Goal: Task Accomplishment & Management: Manage account settings

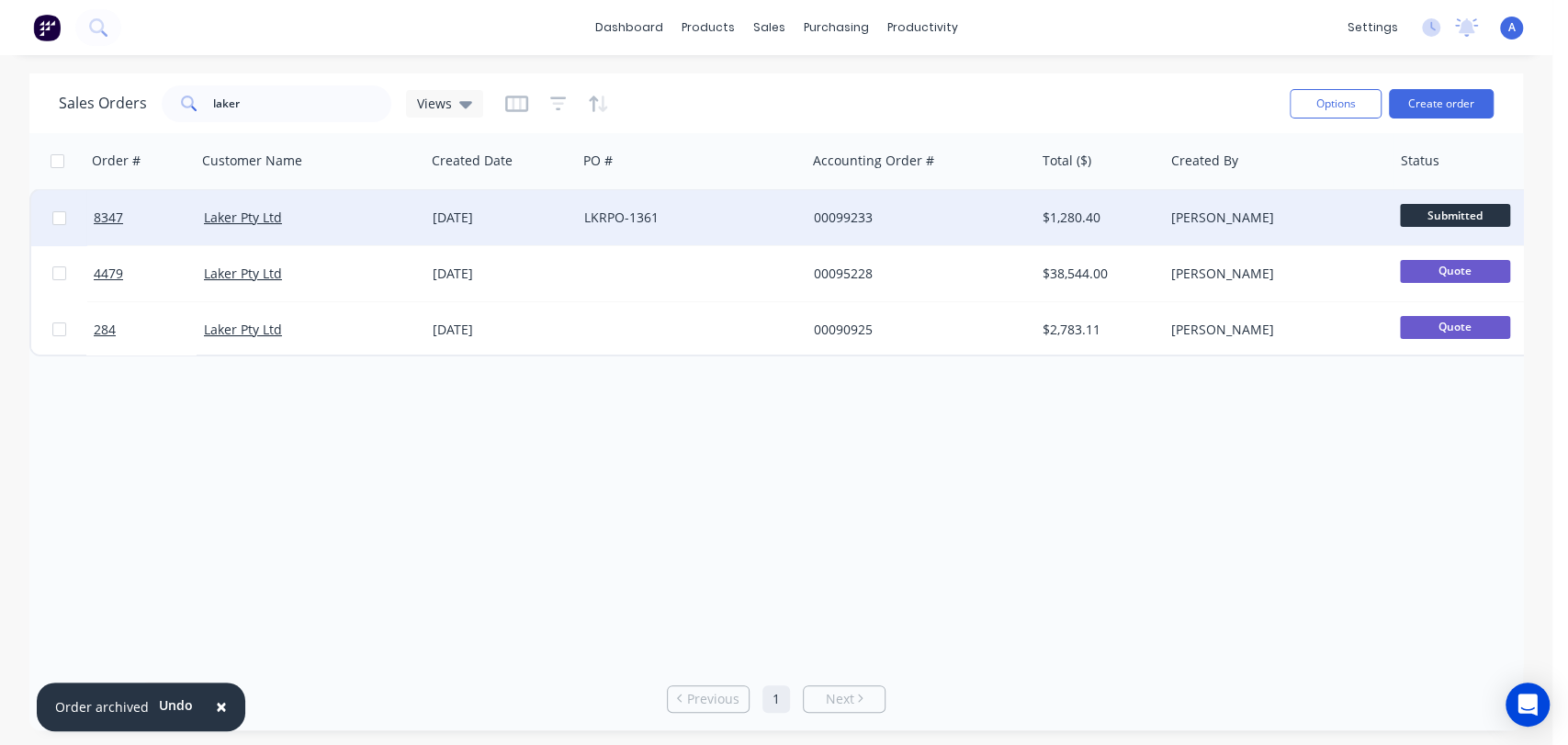
click at [770, 214] on div "LKRPO-1361" at bounding box center [686, 218] width 204 height 18
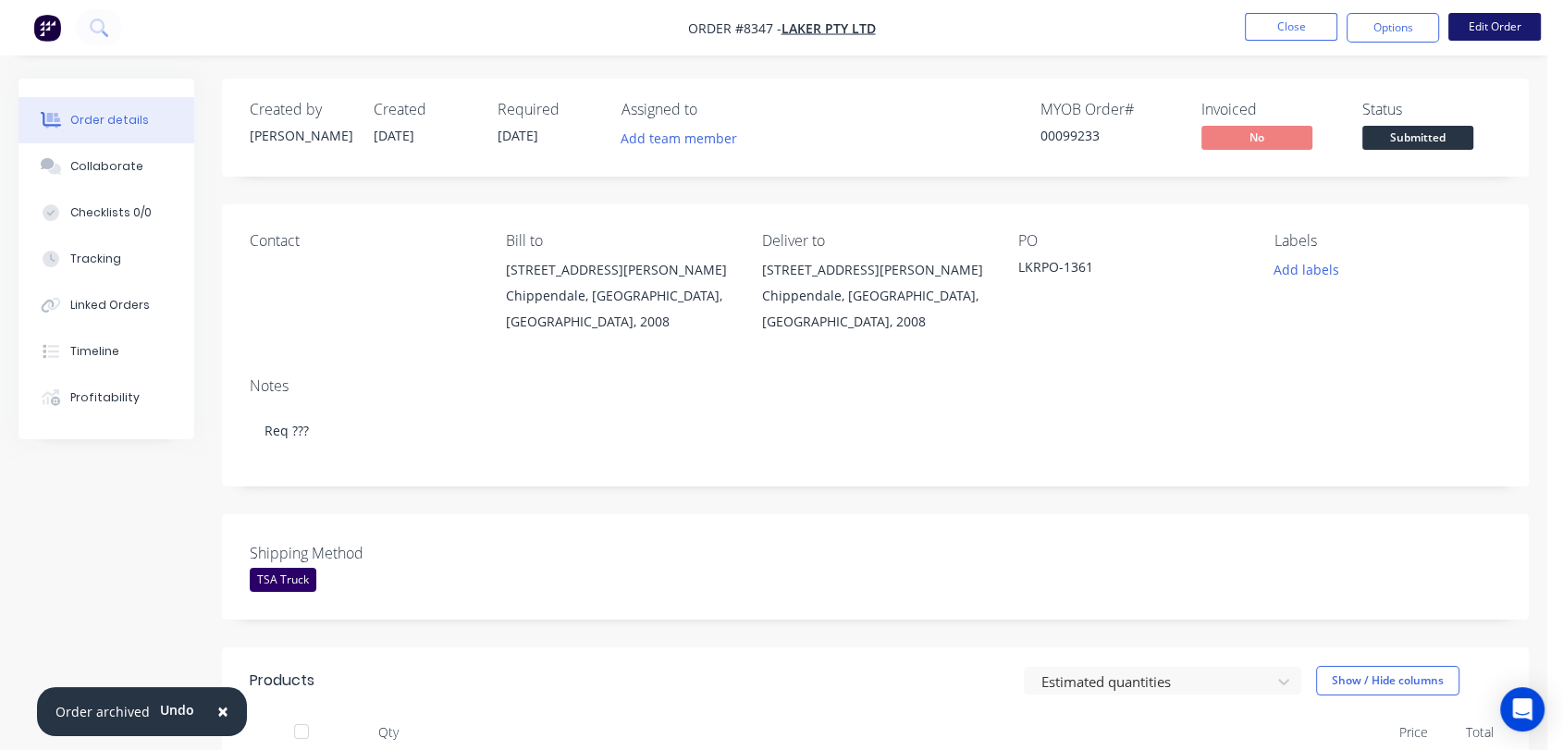
click at [1492, 21] on button "Edit Order" at bounding box center [1494, 27] width 92 height 28
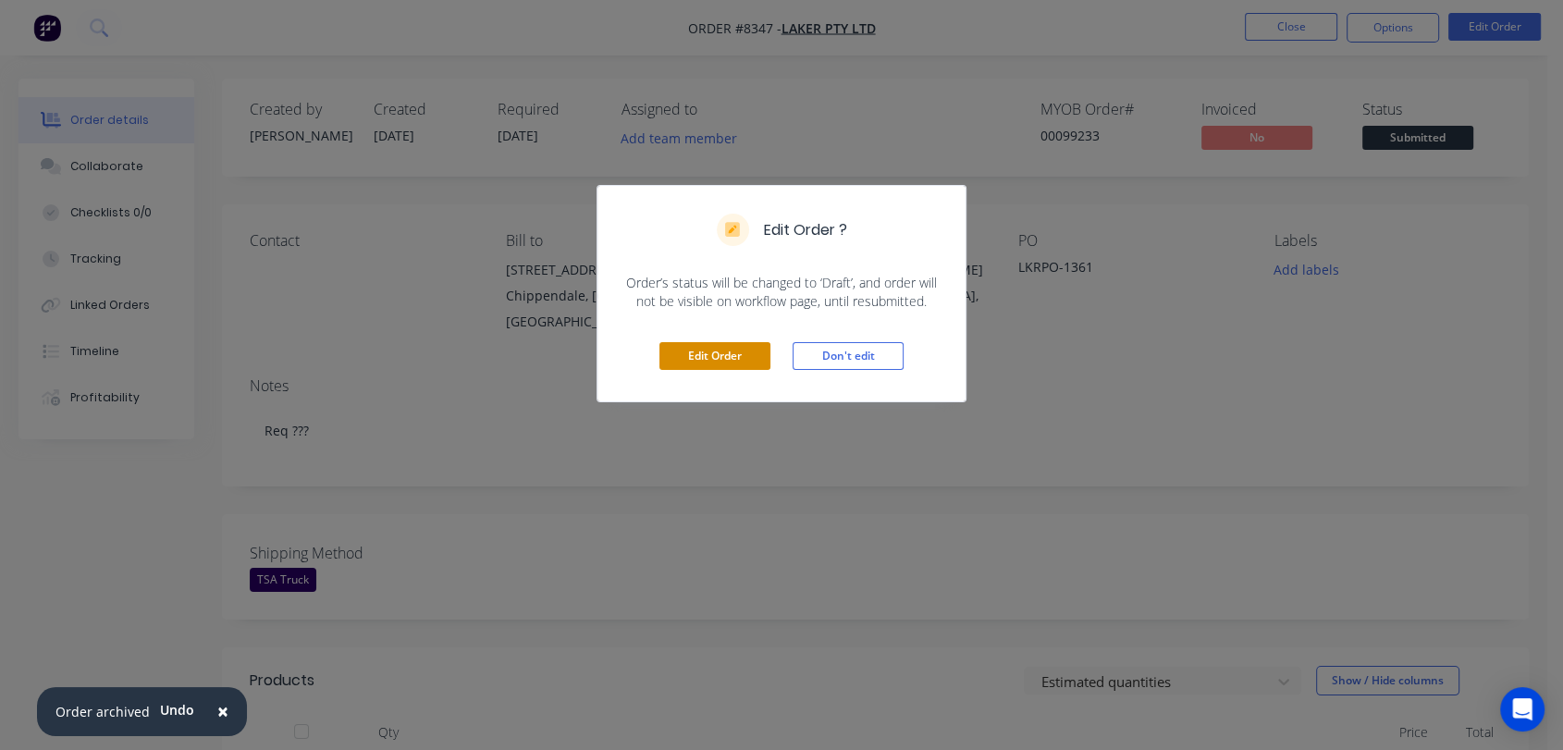
click at [687, 363] on button "Edit Order" at bounding box center [714, 356] width 111 height 28
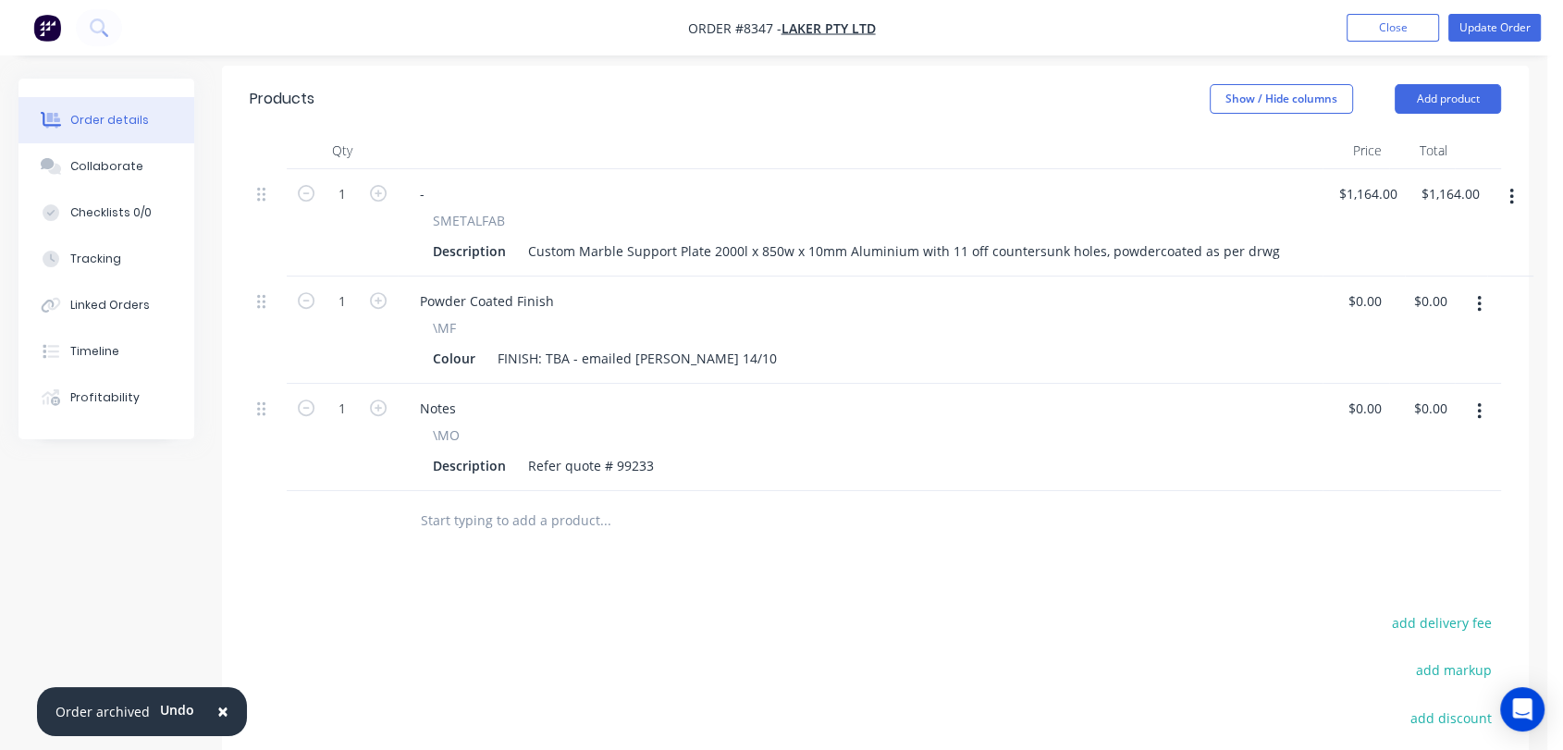
scroll to position [718, 0]
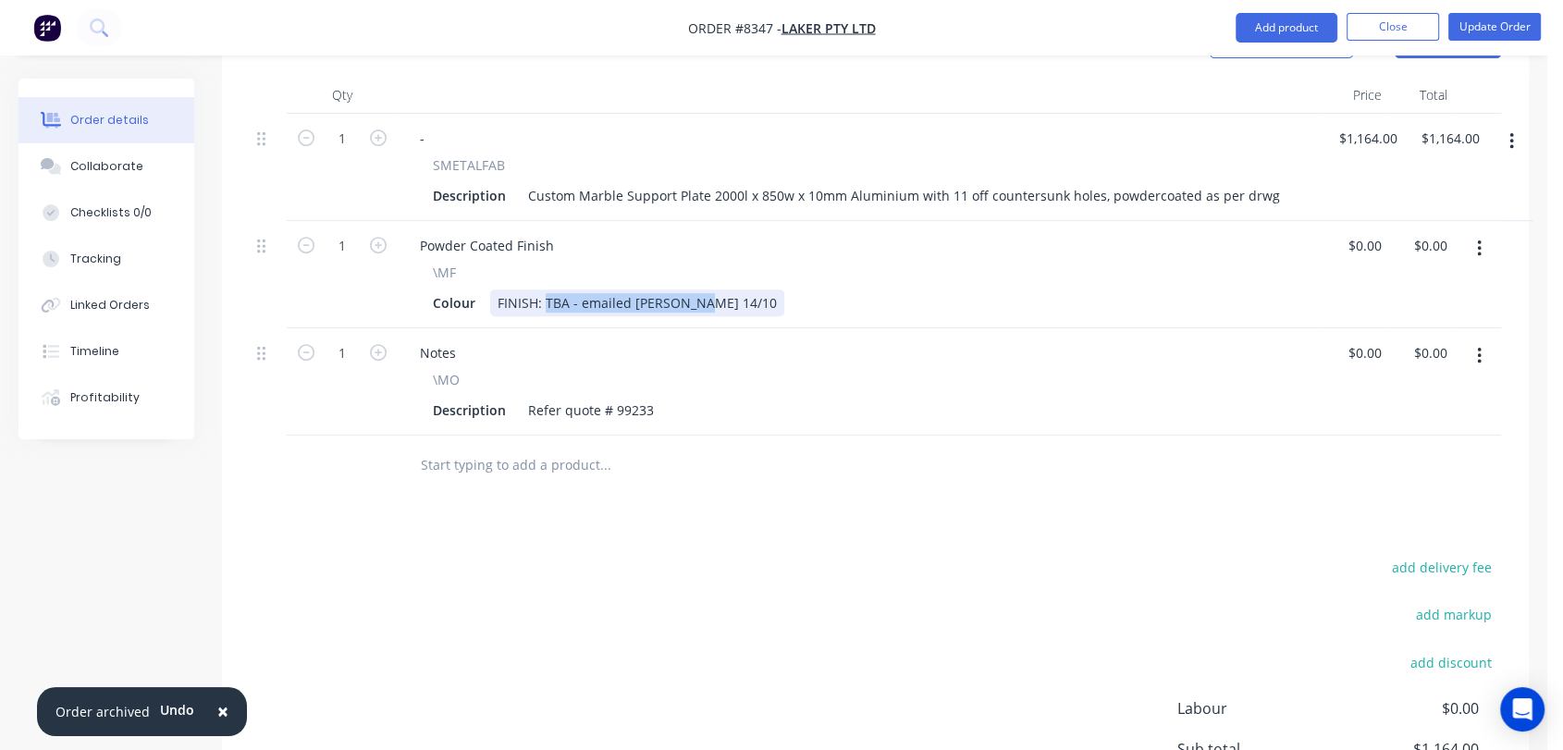
drag, startPoint x: 705, startPoint y: 223, endPoint x: 546, endPoint y: 226, distance: 158.1
click at [546, 289] on div "FINISH: TBA - emailed [PERSON_NAME] 14/10" at bounding box center [637, 302] width 294 height 27
type input "$0.00"
click at [551, 447] on input "text" at bounding box center [605, 465] width 370 height 37
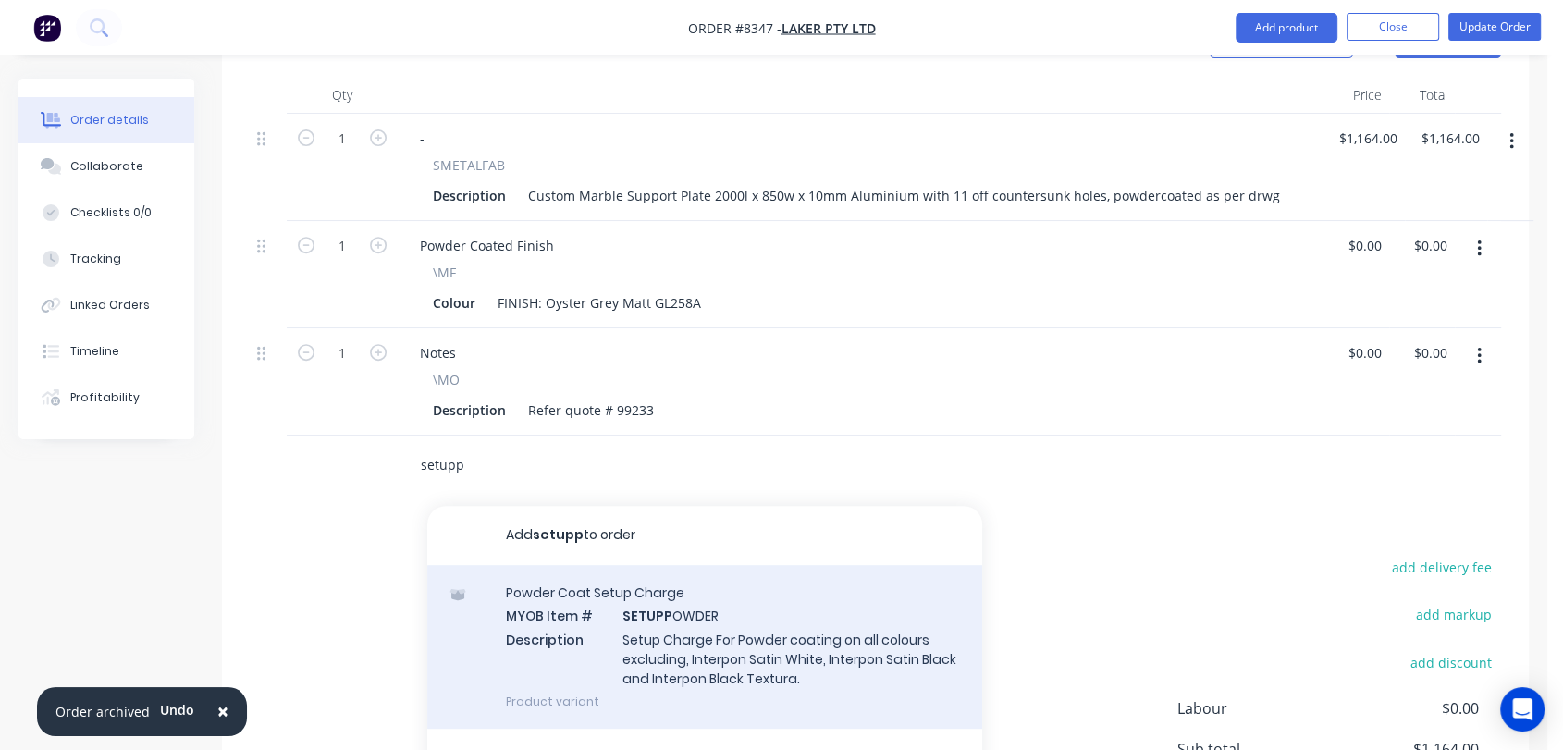
type input "setupp"
click at [718, 565] on div "Powder Coat Setup Charge MYOB Item # SETUPP OWDER Description Setup Charge For …" at bounding box center [704, 647] width 555 height 164
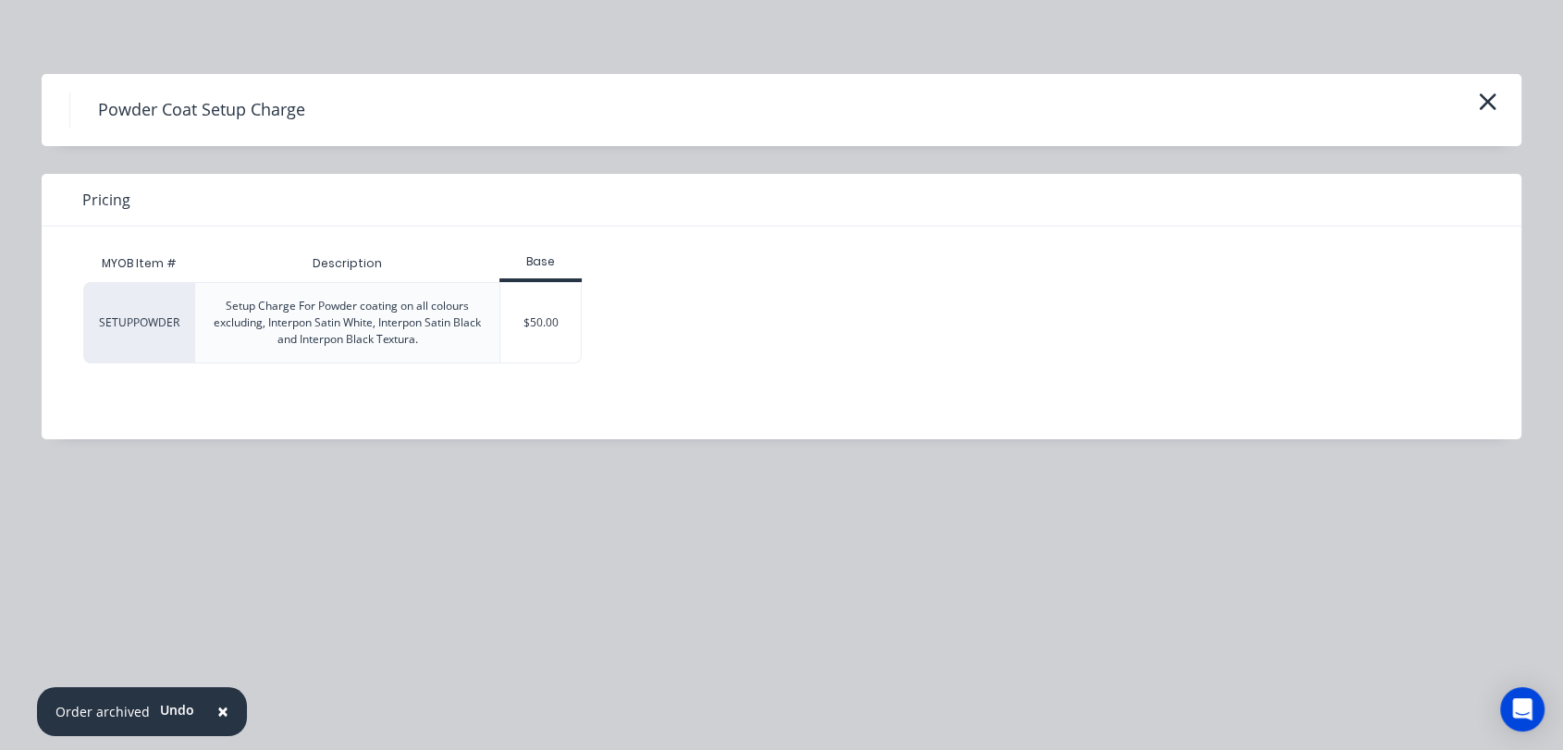
drag, startPoint x: 547, startPoint y: 327, endPoint x: 534, endPoint y: 342, distance: 20.3
click at [547, 329] on div "$50.00" at bounding box center [540, 323] width 80 height 80
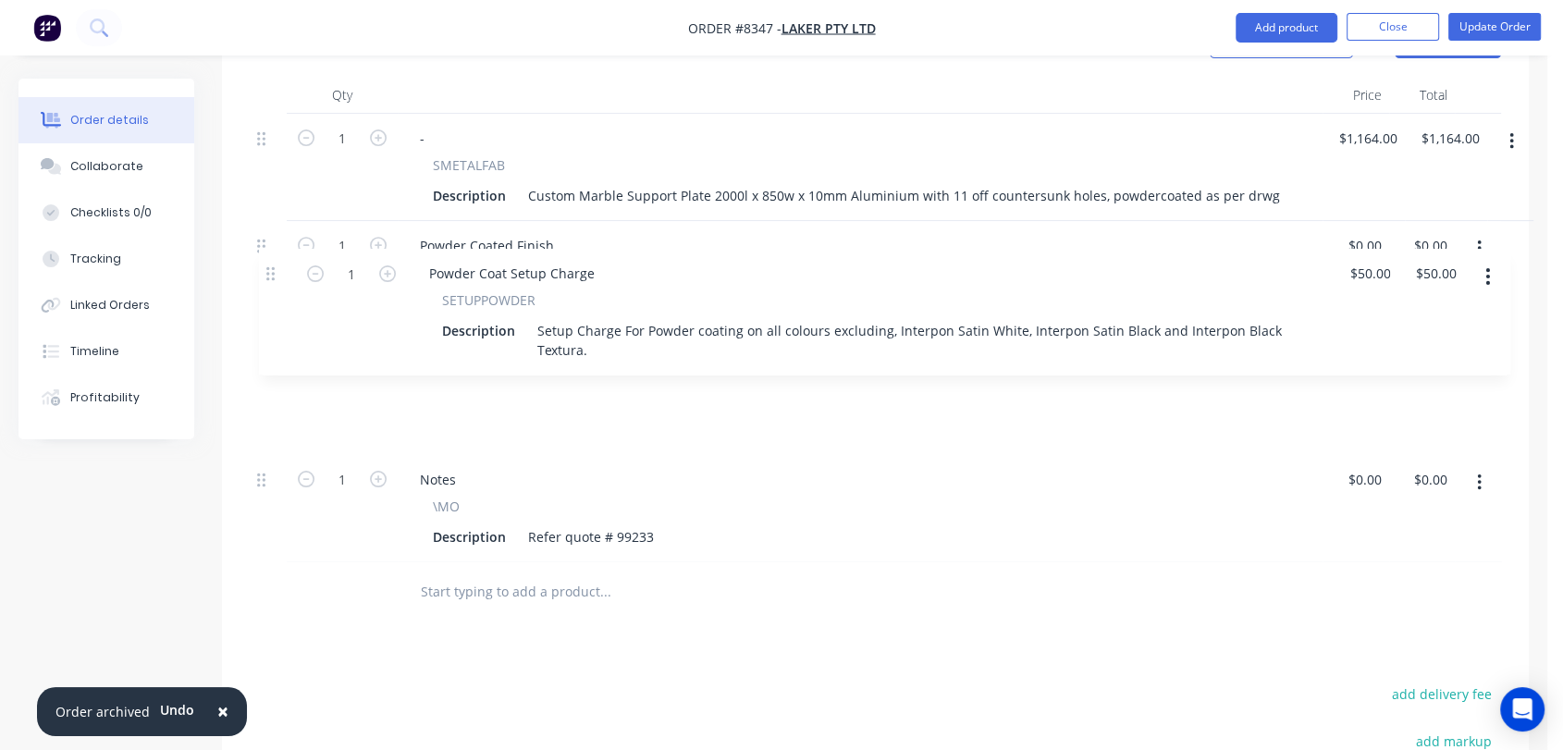
drag, startPoint x: 264, startPoint y: 379, endPoint x: 288, endPoint y: 262, distance: 119.9
click at [288, 262] on div "1 - SMETALFAB Description Custom Marble Support Plate 2000l x 850w x 10mm Alumi…" at bounding box center [875, 338] width 1251 height 448
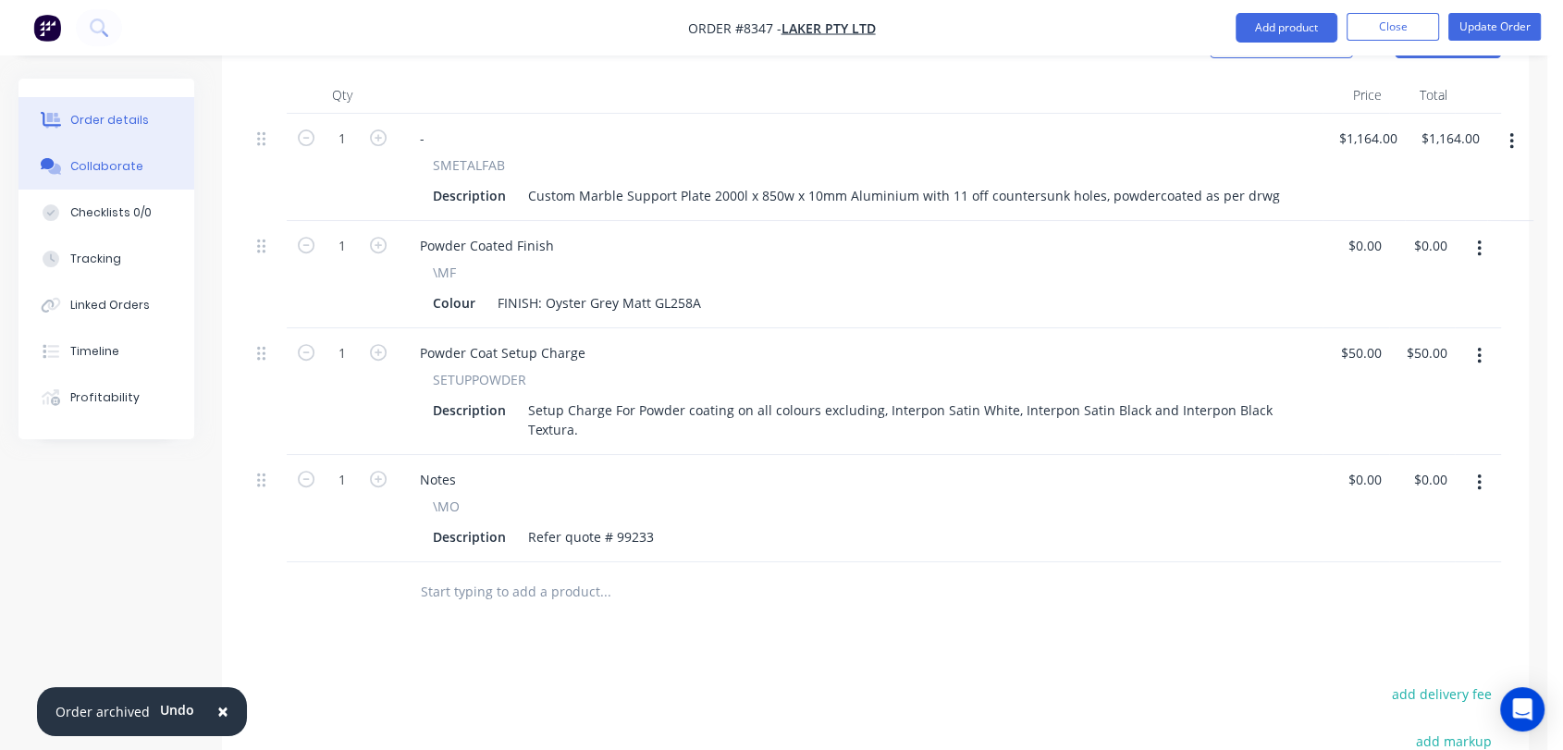
drag, startPoint x: 129, startPoint y: 159, endPoint x: 155, endPoint y: 158, distance: 25.9
click at [131, 157] on button "Collaborate" at bounding box center [106, 166] width 176 height 46
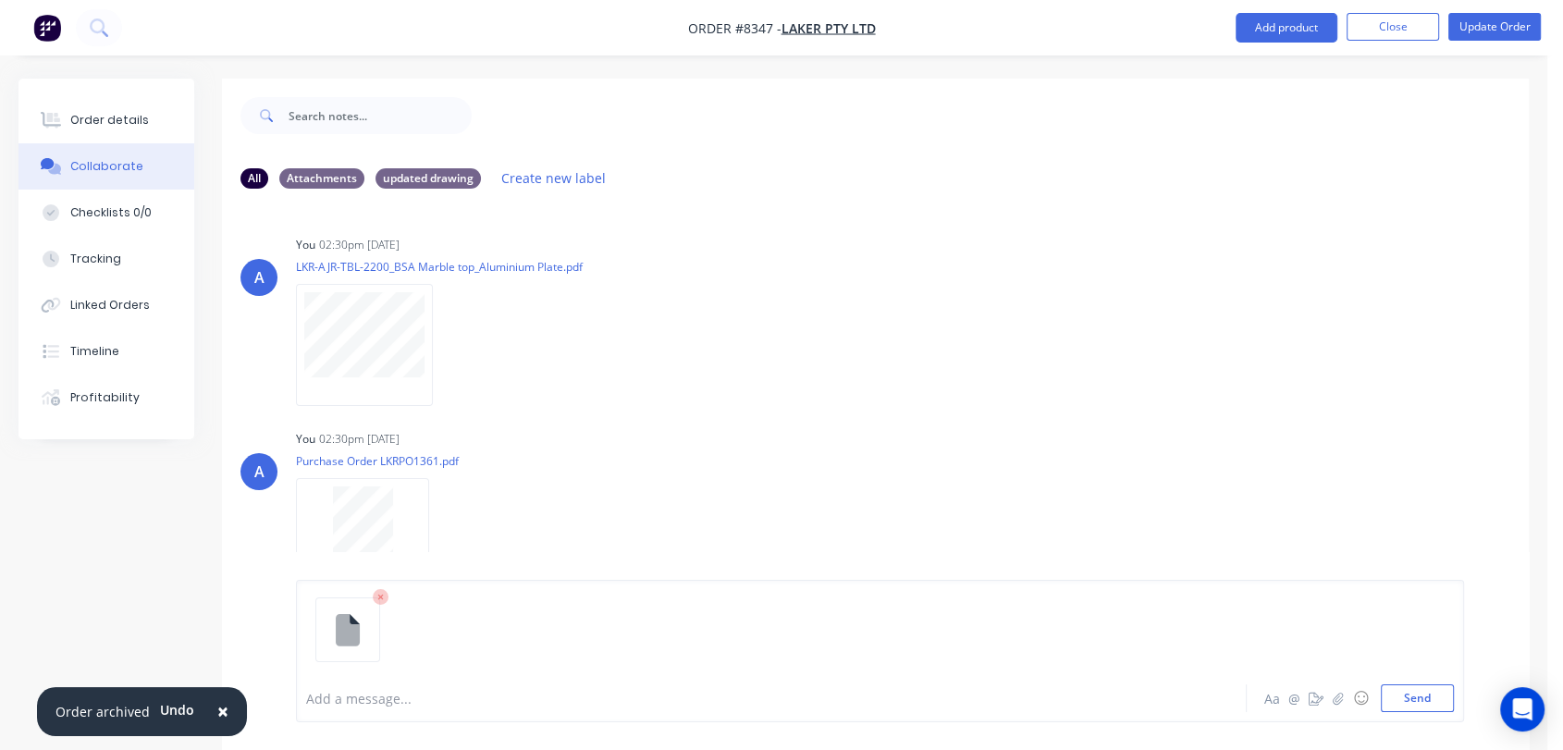
click at [373, 712] on div "Add a message... Aa @ ☺ Send" at bounding box center [880, 651] width 1168 height 142
click at [366, 705] on div at bounding box center [737, 698] width 860 height 19
click at [1404, 690] on button "Send" at bounding box center [1417, 698] width 73 height 28
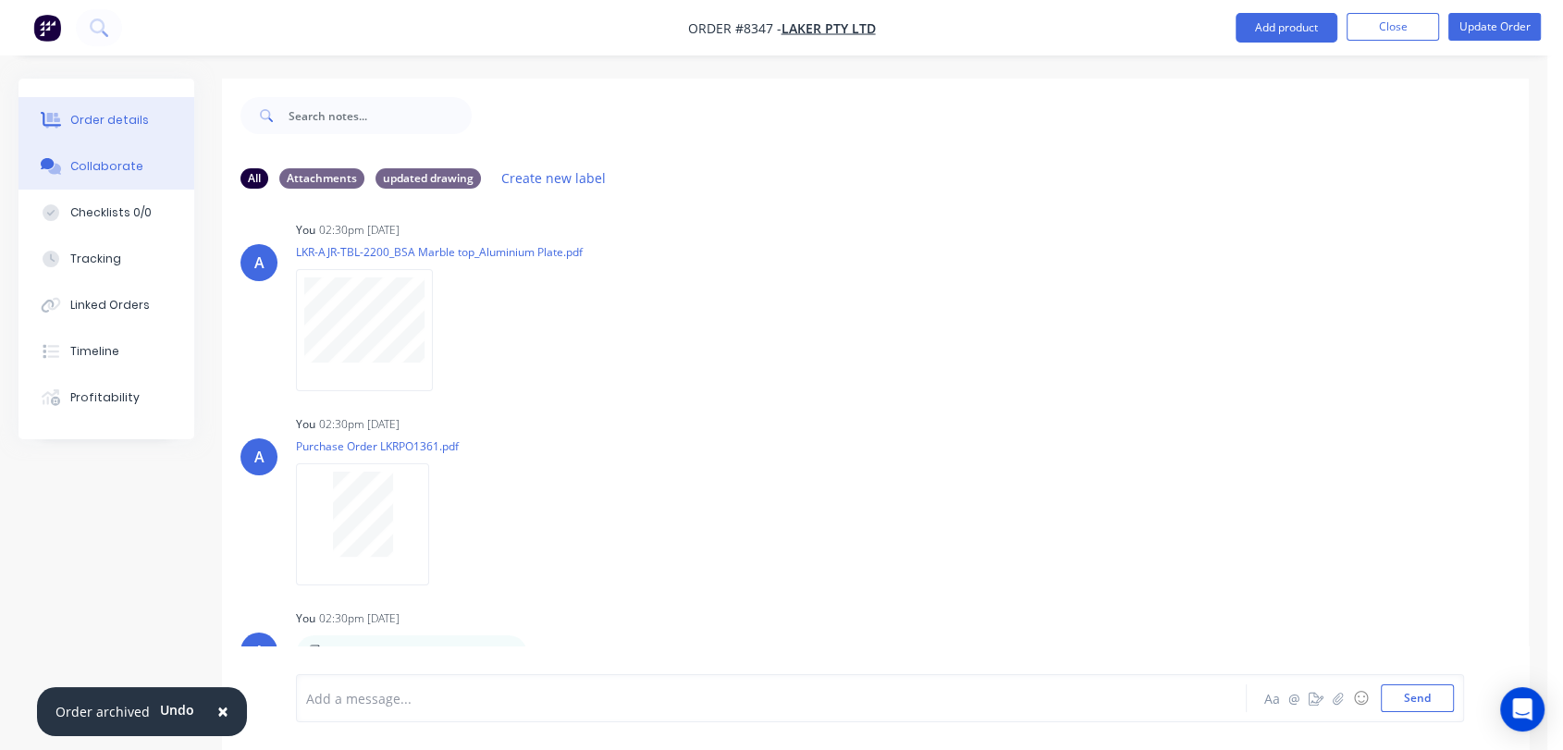
click at [141, 117] on div "Order details" at bounding box center [109, 120] width 79 height 17
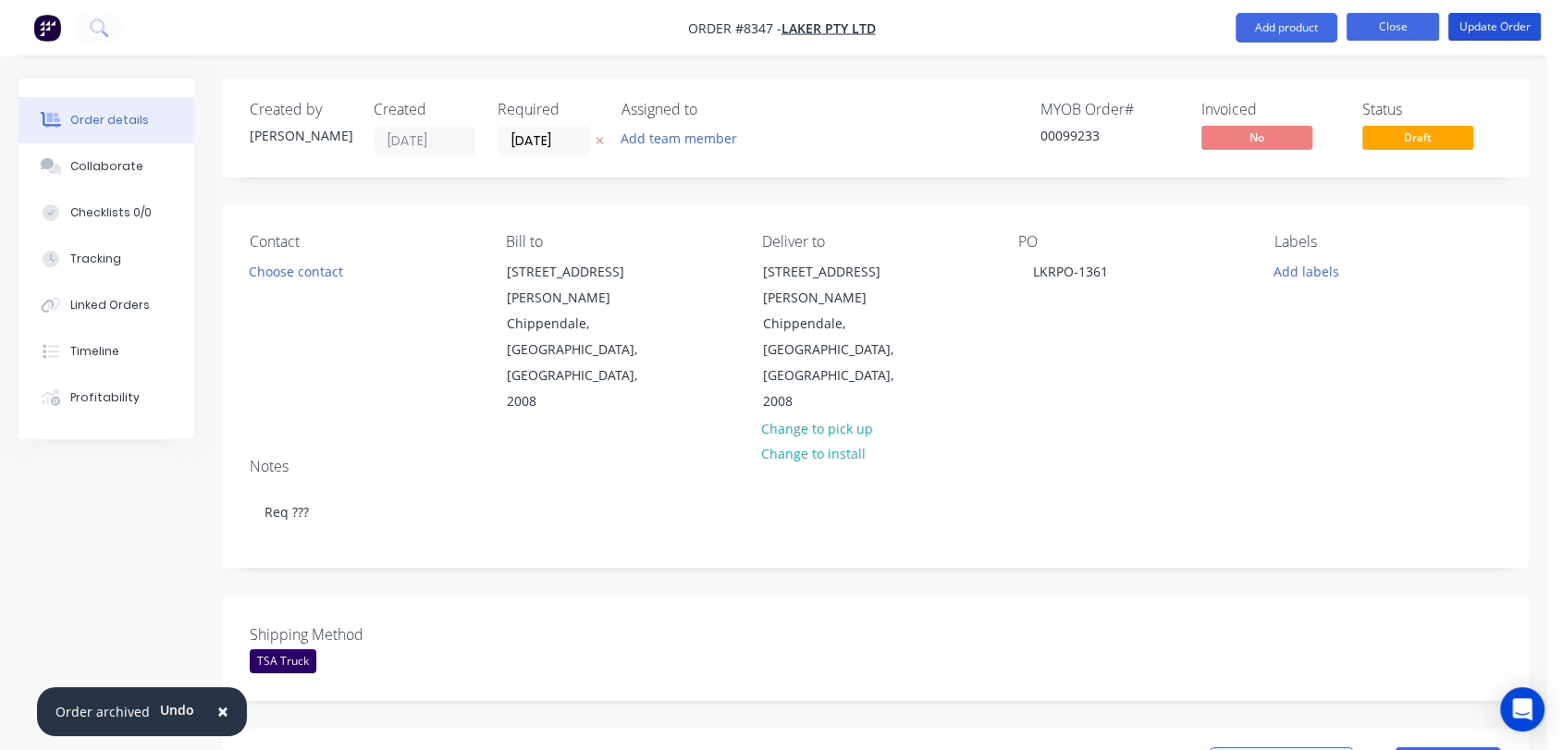
drag, startPoint x: 1497, startPoint y: 20, endPoint x: 1417, endPoint y: 27, distance: 80.7
click at [1494, 18] on button "Update Order" at bounding box center [1494, 27] width 92 height 28
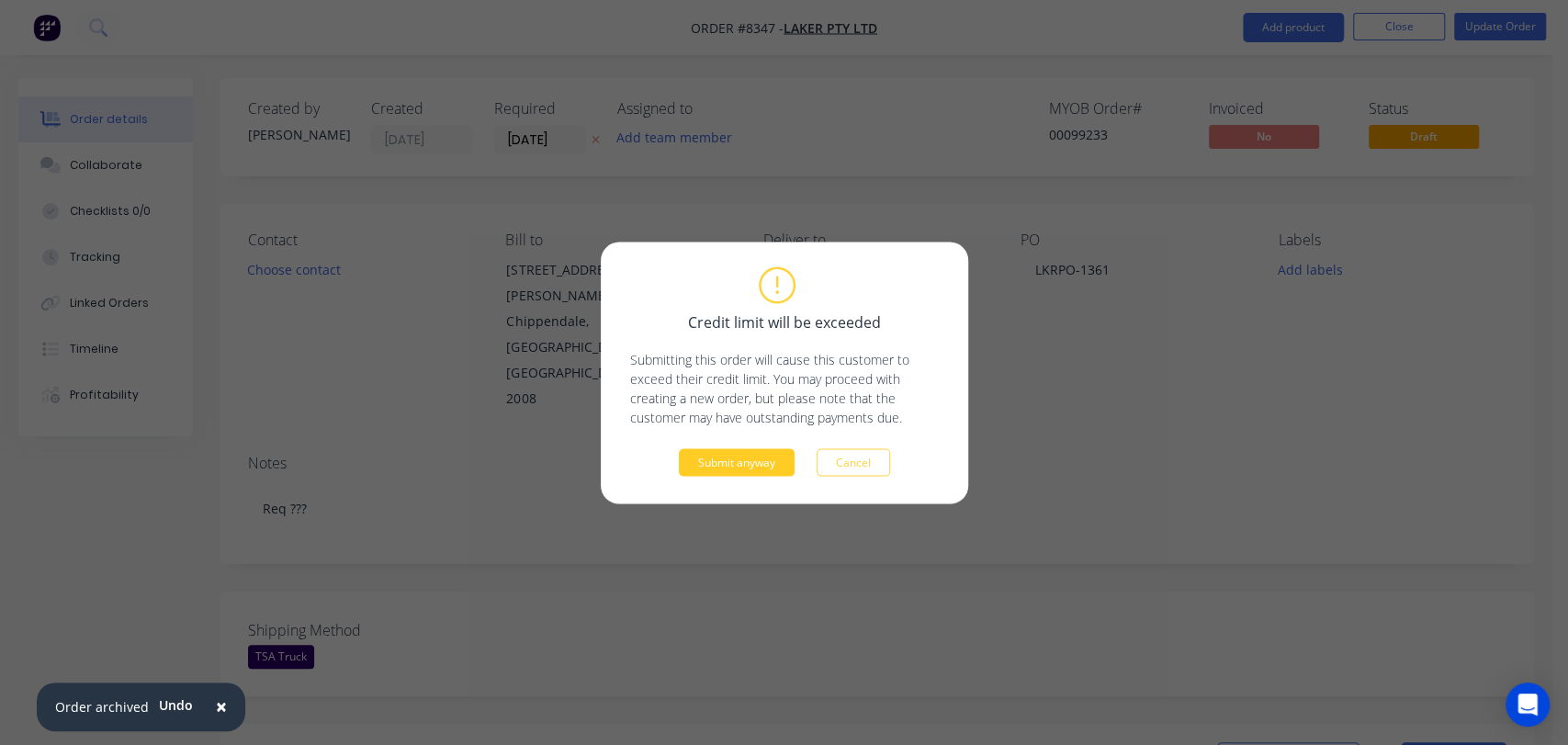
click at [760, 464] on button "Submit anyway" at bounding box center [736, 462] width 116 height 28
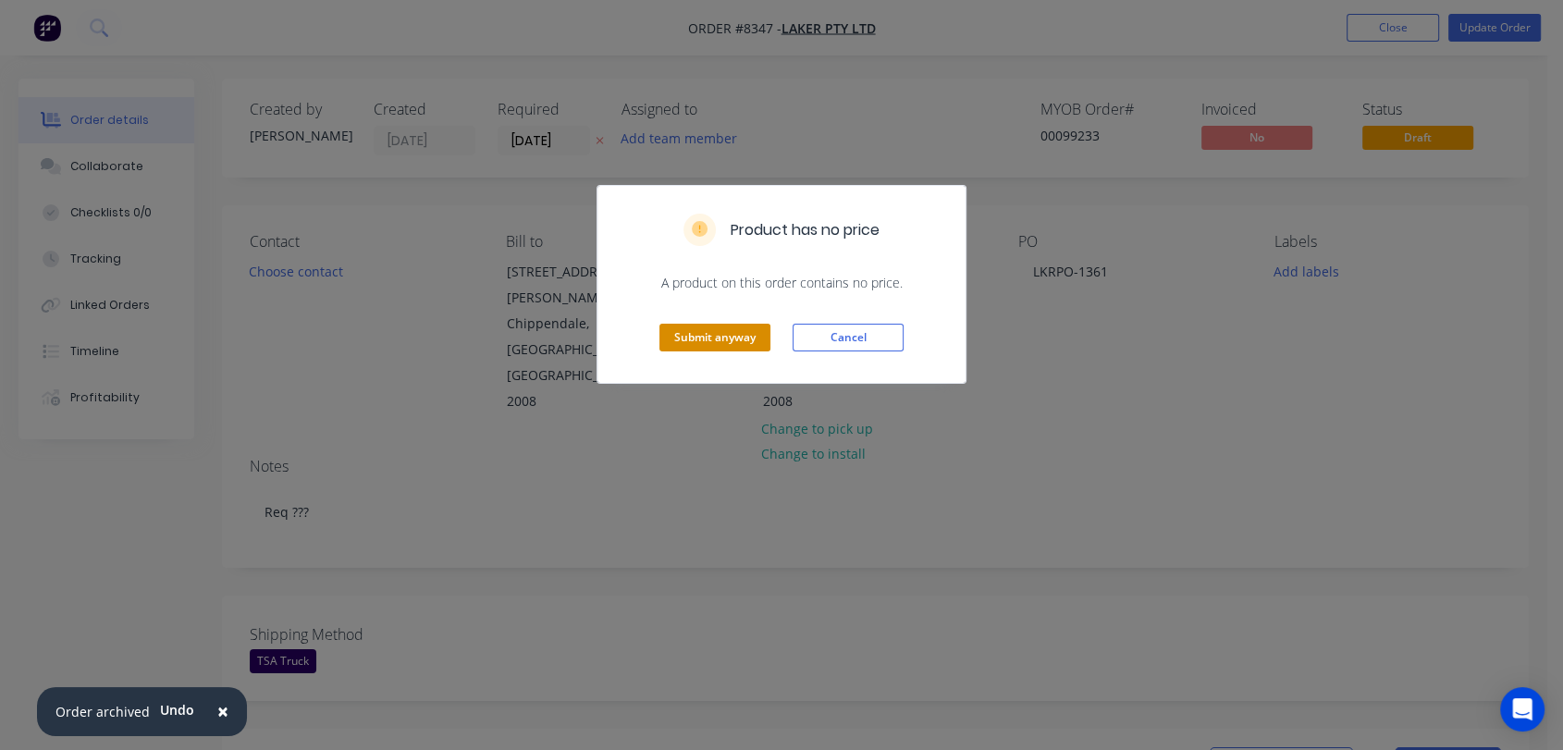
click at [708, 325] on button "Submit anyway" at bounding box center [714, 338] width 111 height 28
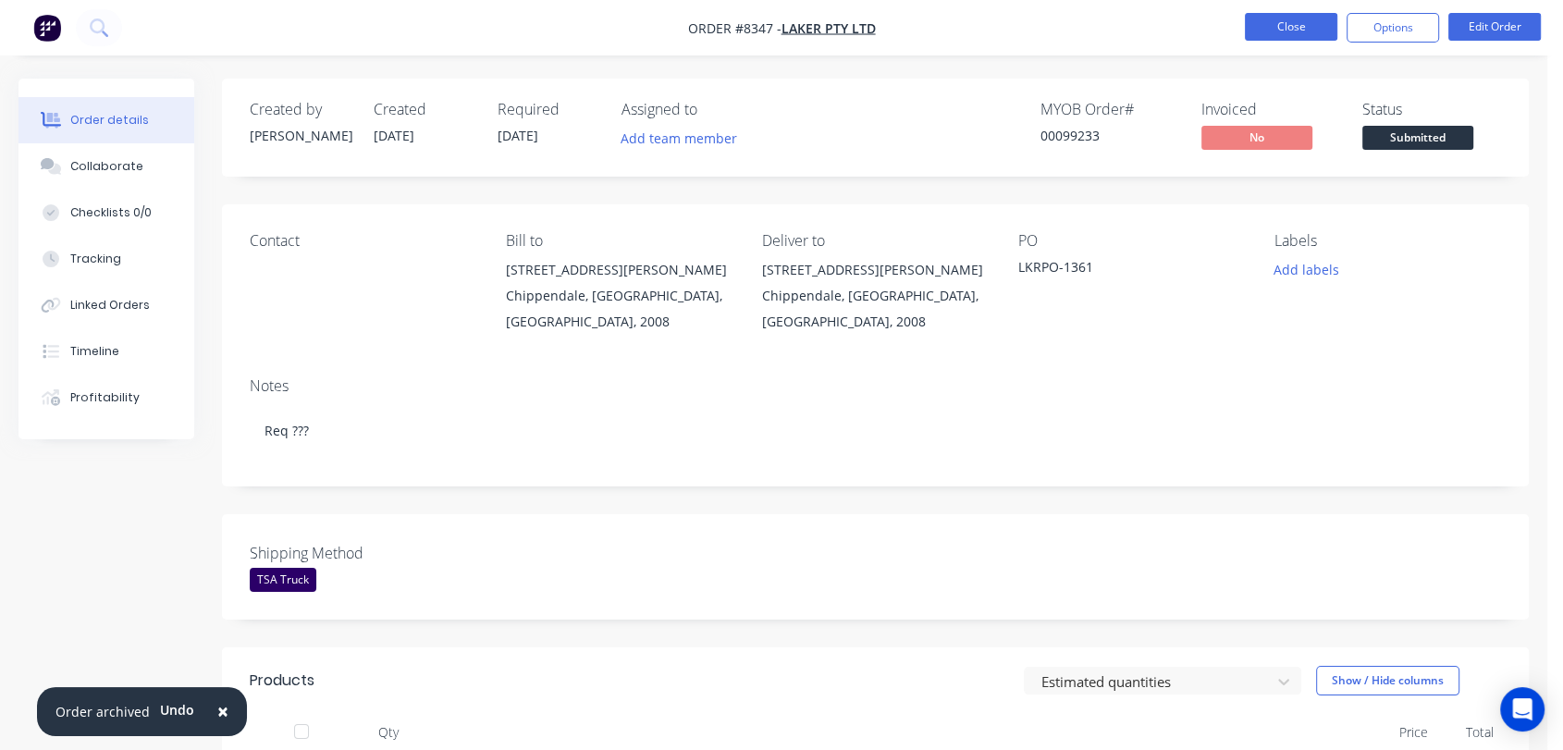
click at [1308, 23] on button "Close" at bounding box center [1291, 27] width 92 height 28
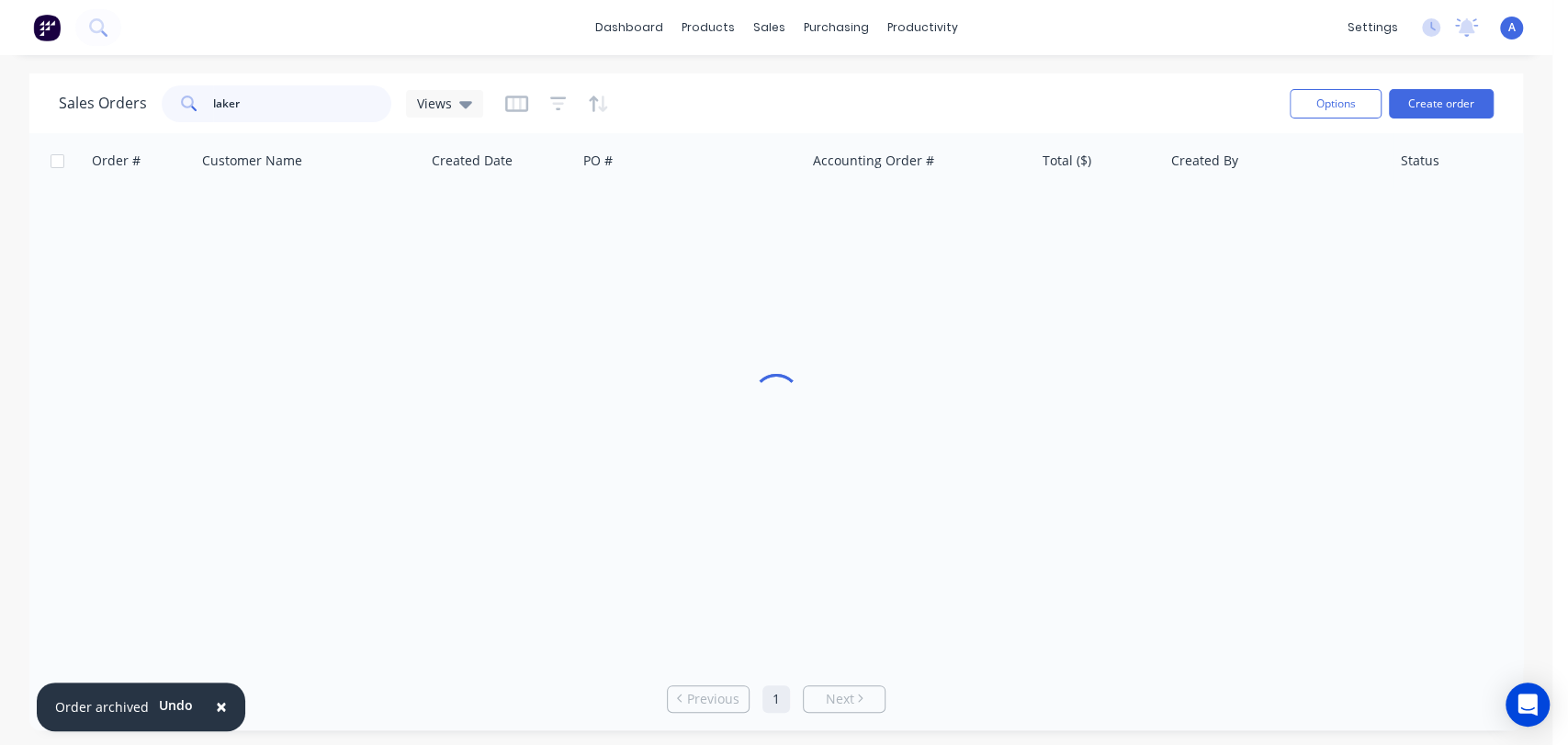
drag, startPoint x: 255, startPoint y: 99, endPoint x: 205, endPoint y: 82, distance: 52.8
click at [205, 82] on div "Sales Orders laker Views" at bounding box center [667, 102] width 1216 height 45
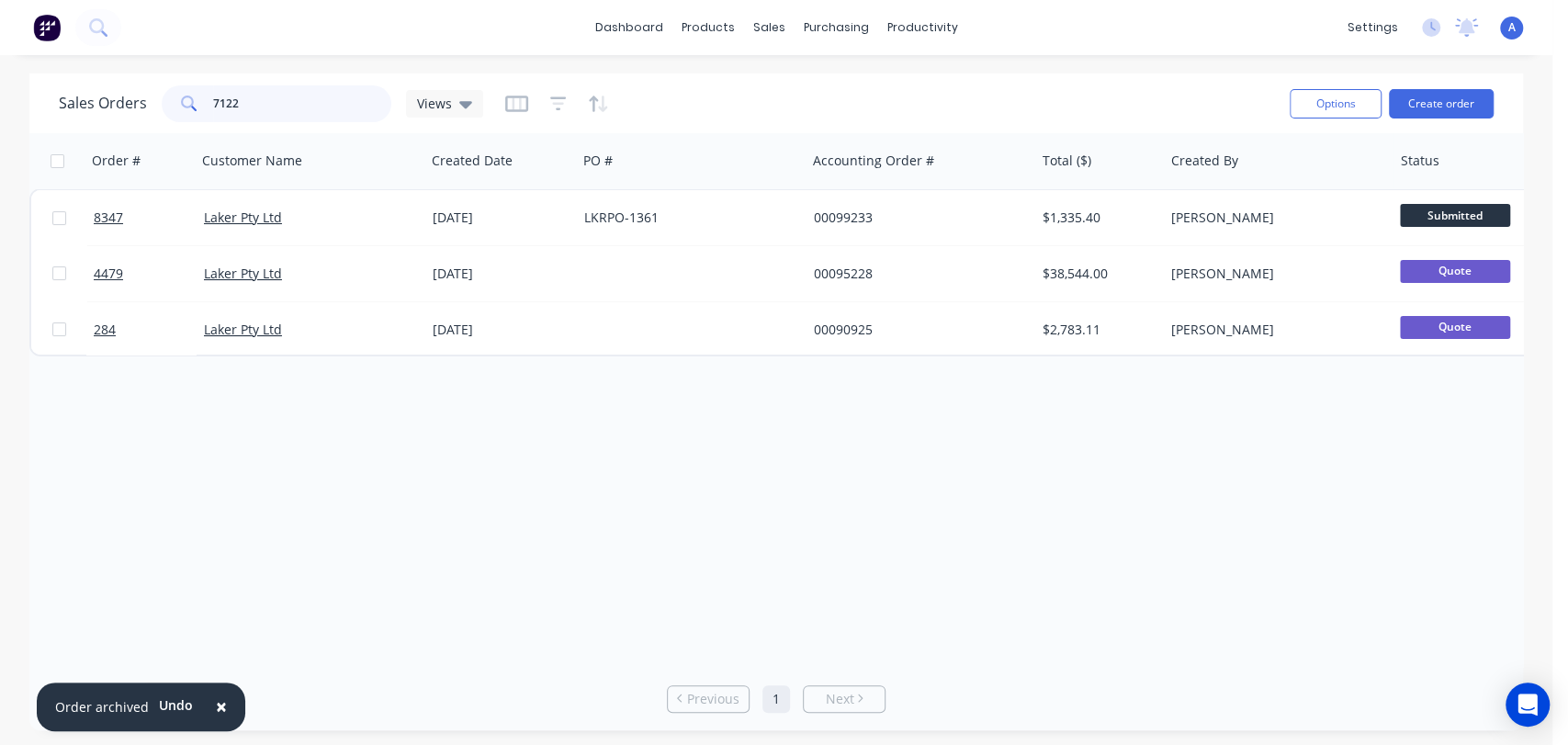
type input "7122"
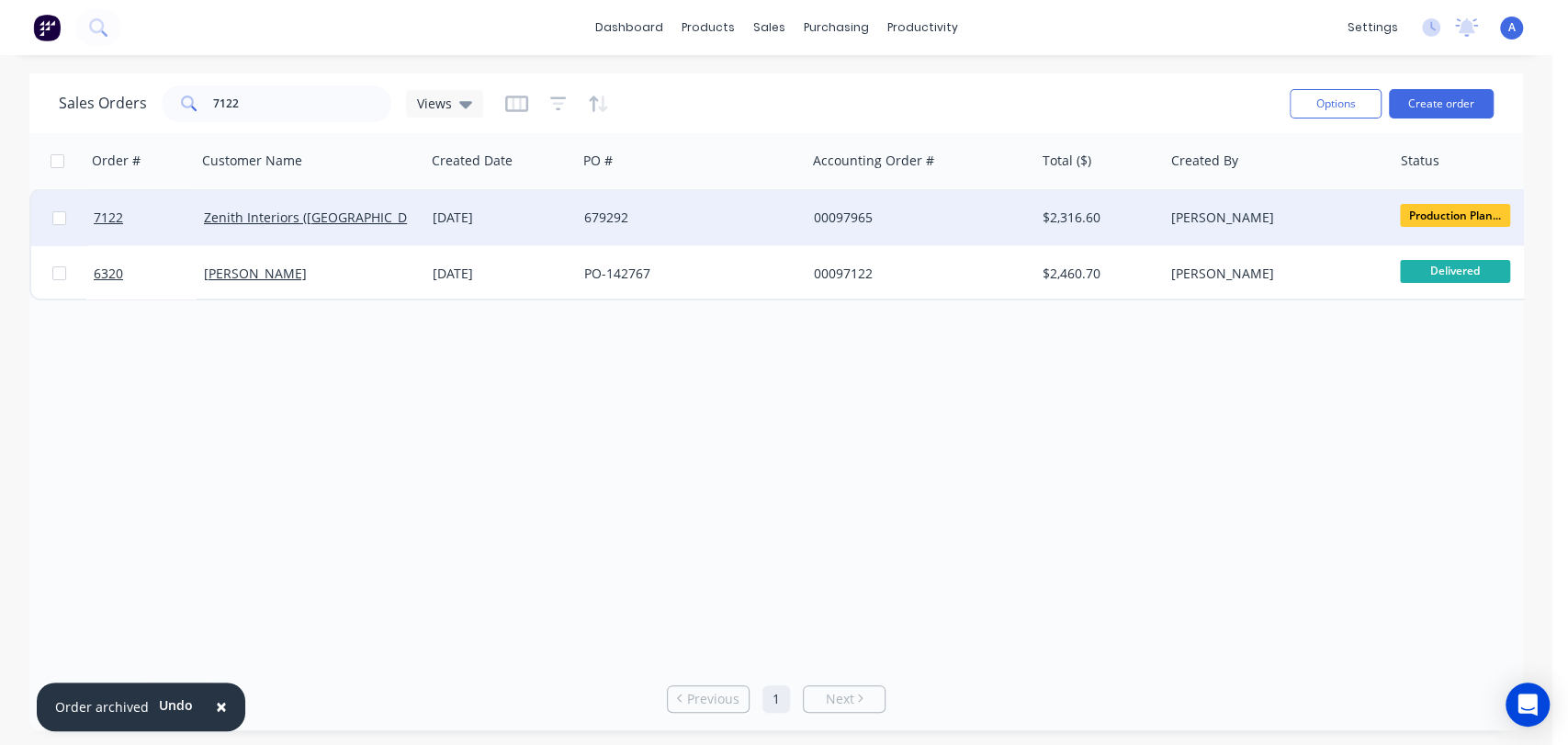
click at [706, 213] on div "679292" at bounding box center [686, 218] width 204 height 18
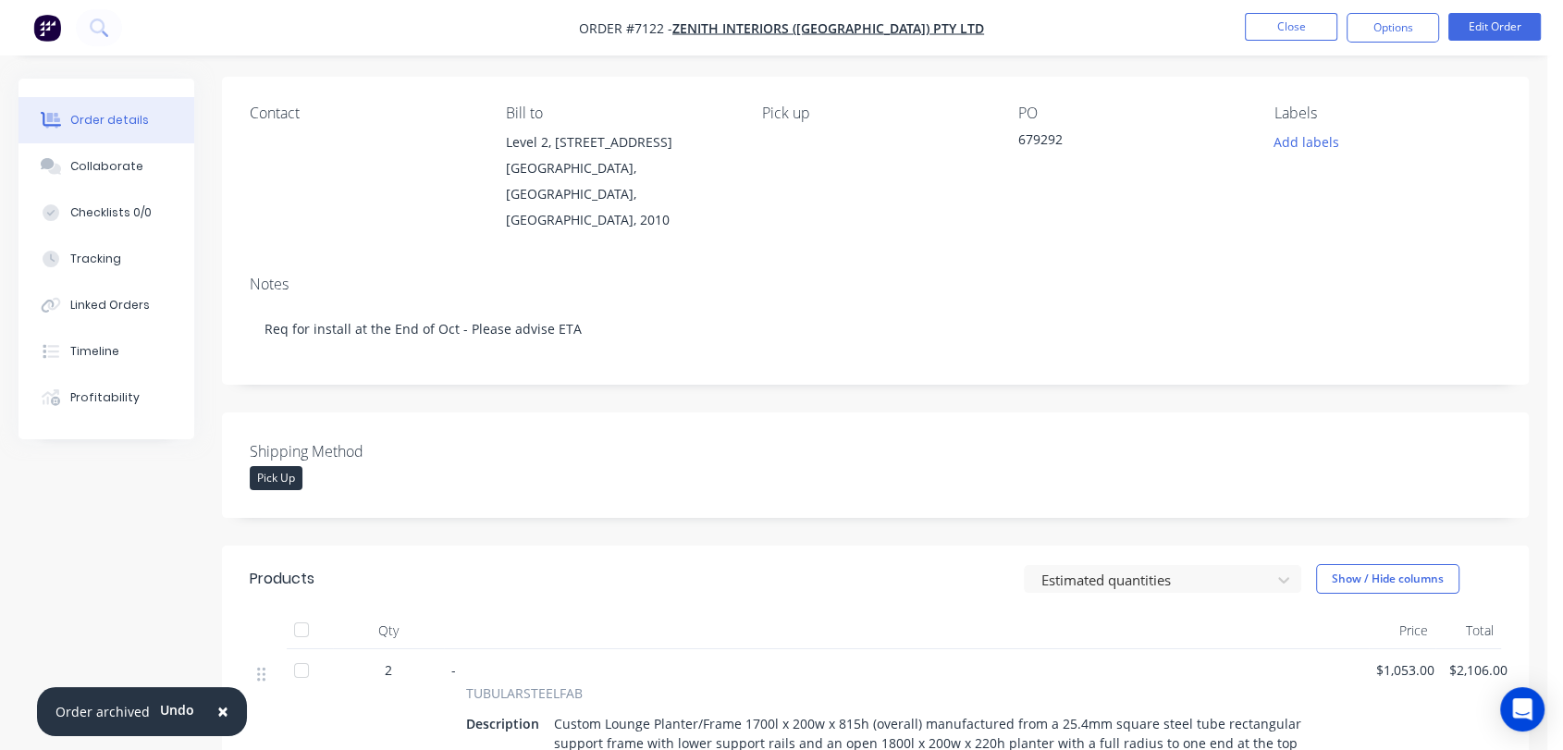
scroll to position [103, 0]
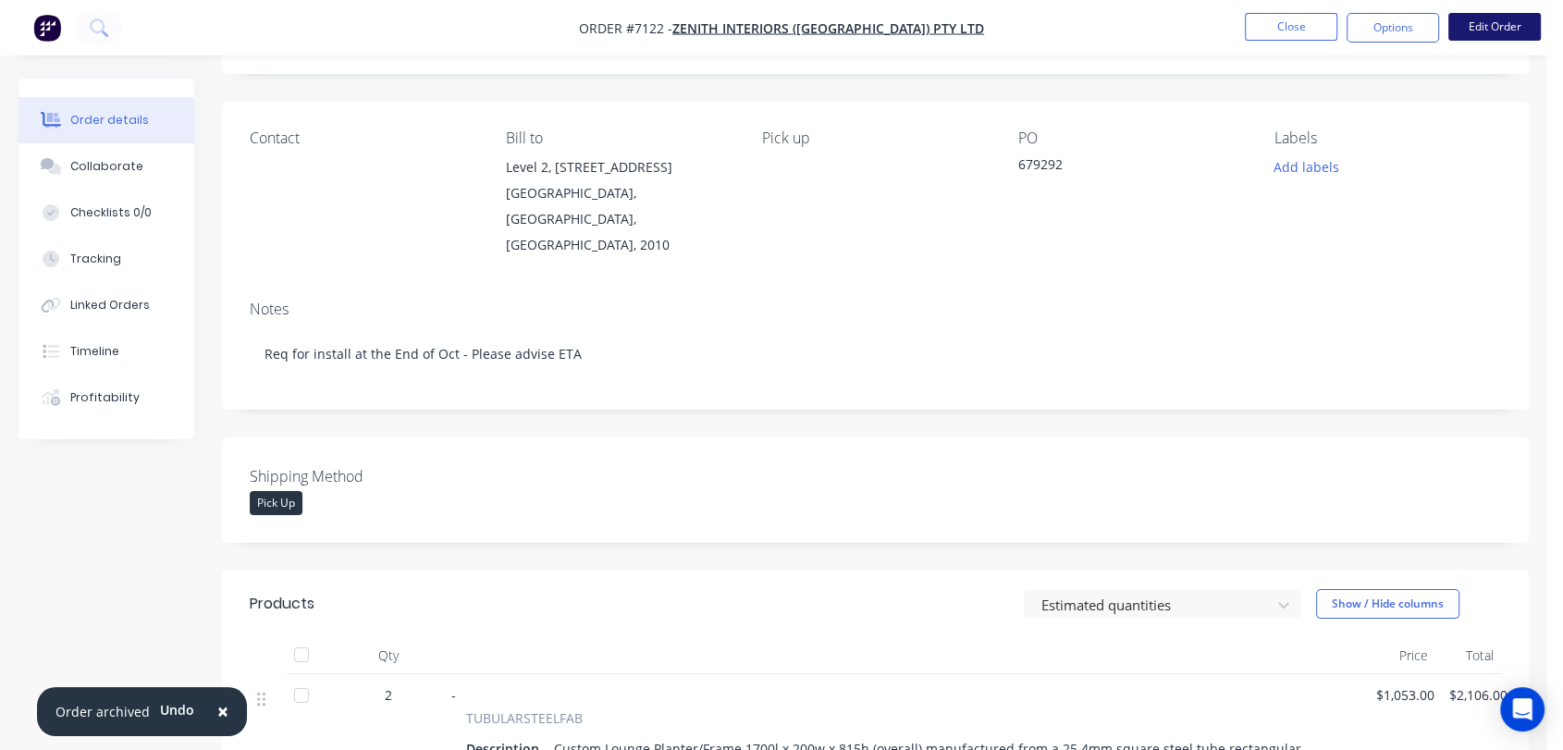
click at [1513, 24] on button "Edit Order" at bounding box center [1494, 27] width 92 height 28
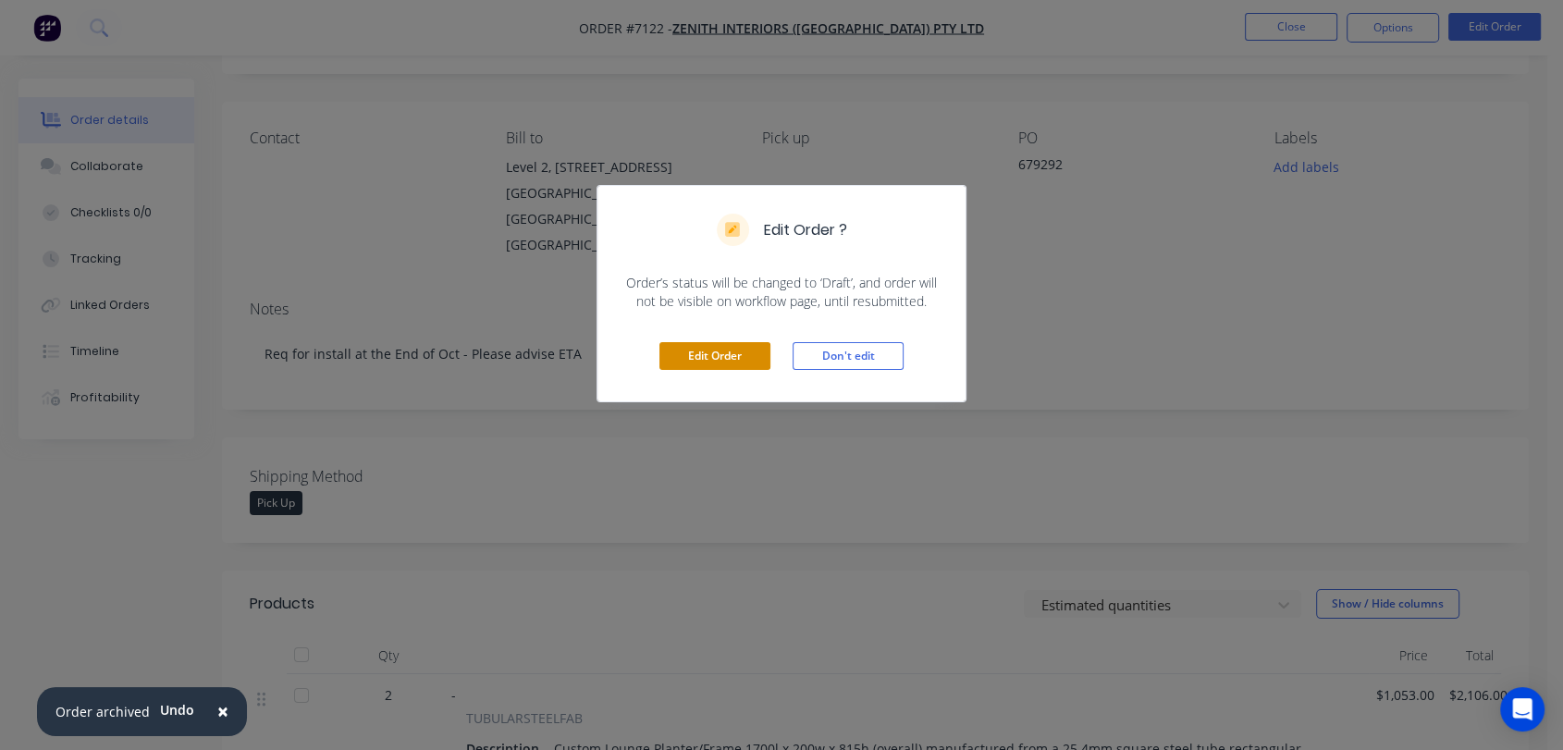
click at [745, 357] on button "Edit Order" at bounding box center [714, 356] width 111 height 28
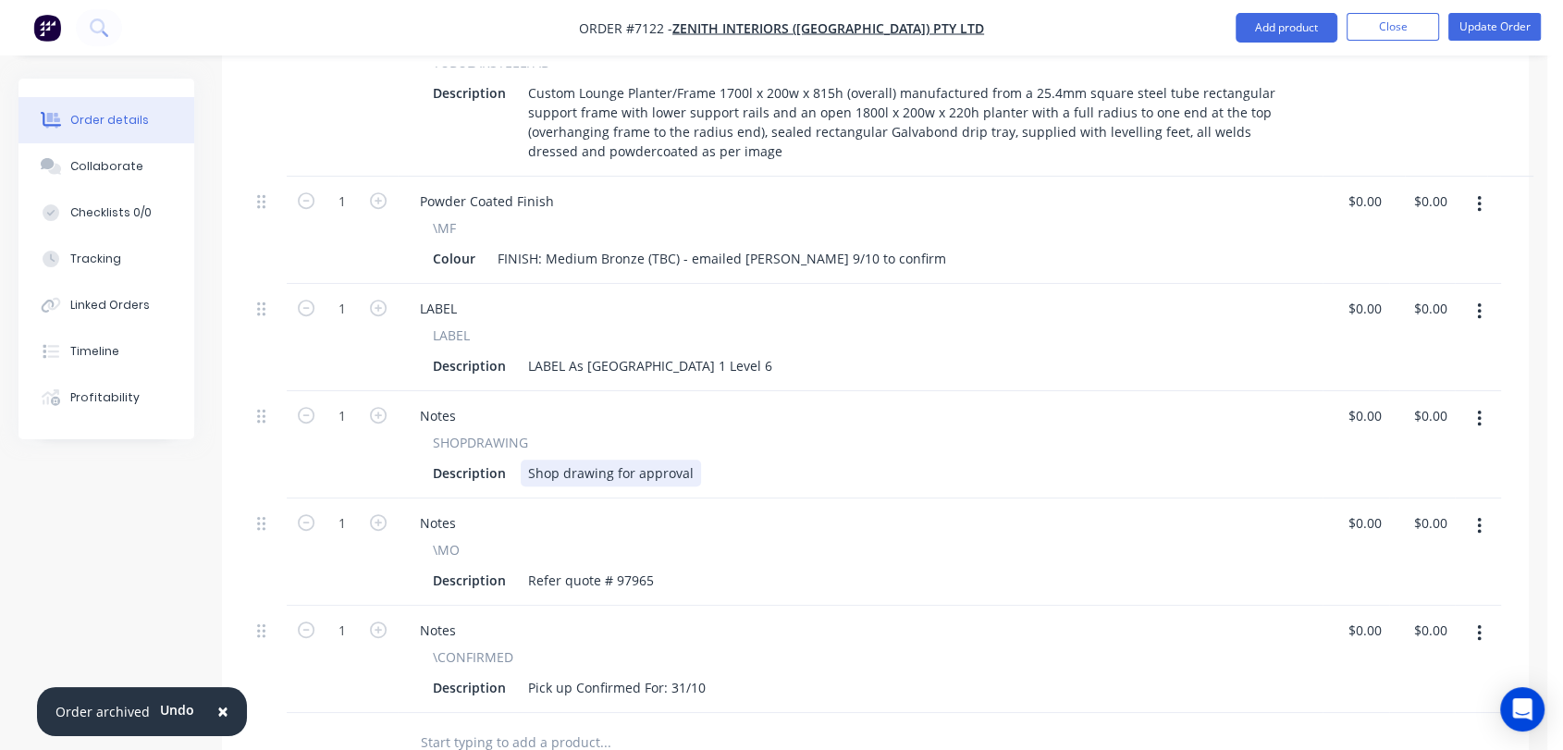
scroll to position [718, 0]
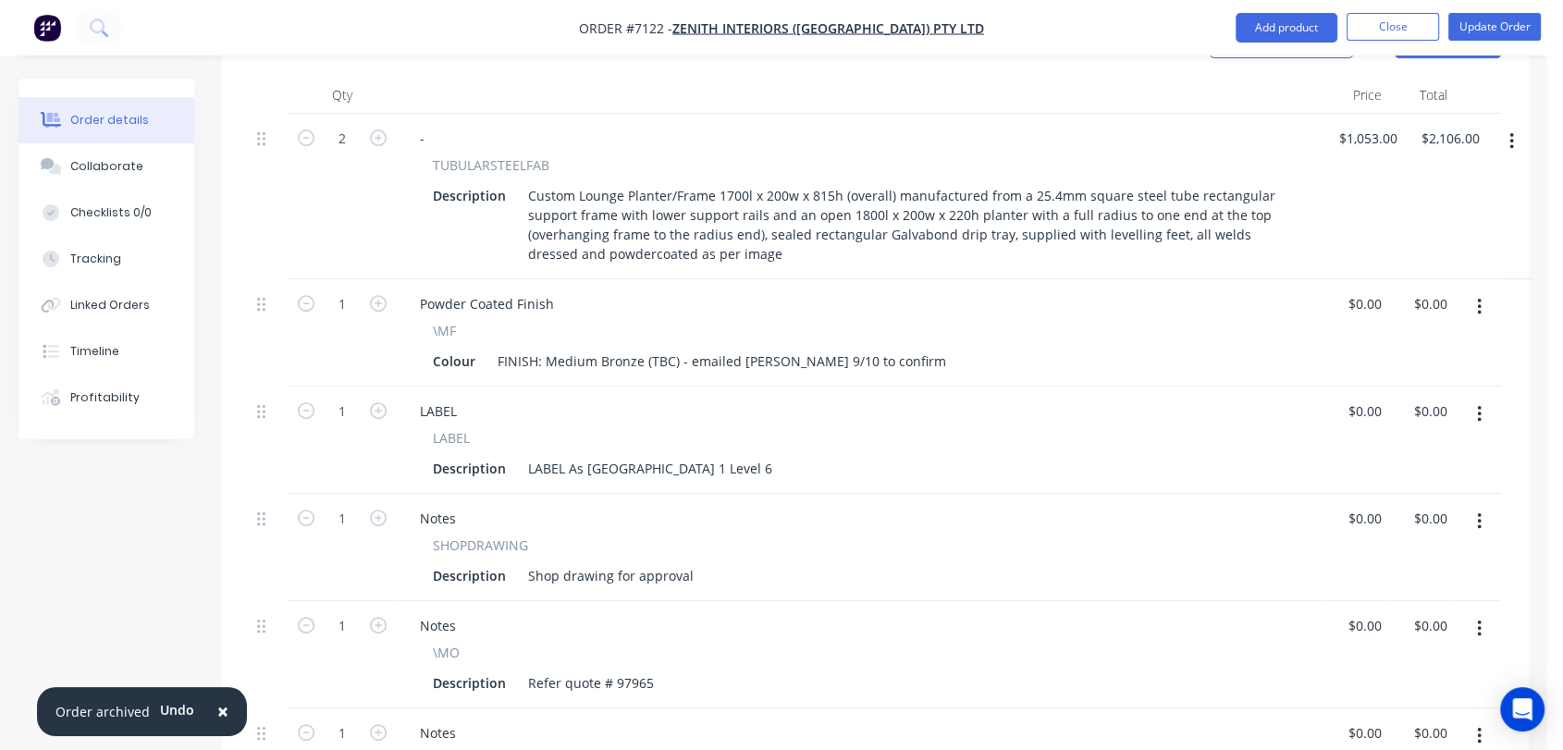
click at [1477, 297] on icon "button" at bounding box center [1479, 307] width 5 height 20
click at [1369, 342] on div "Edit" at bounding box center [1413, 355] width 142 height 27
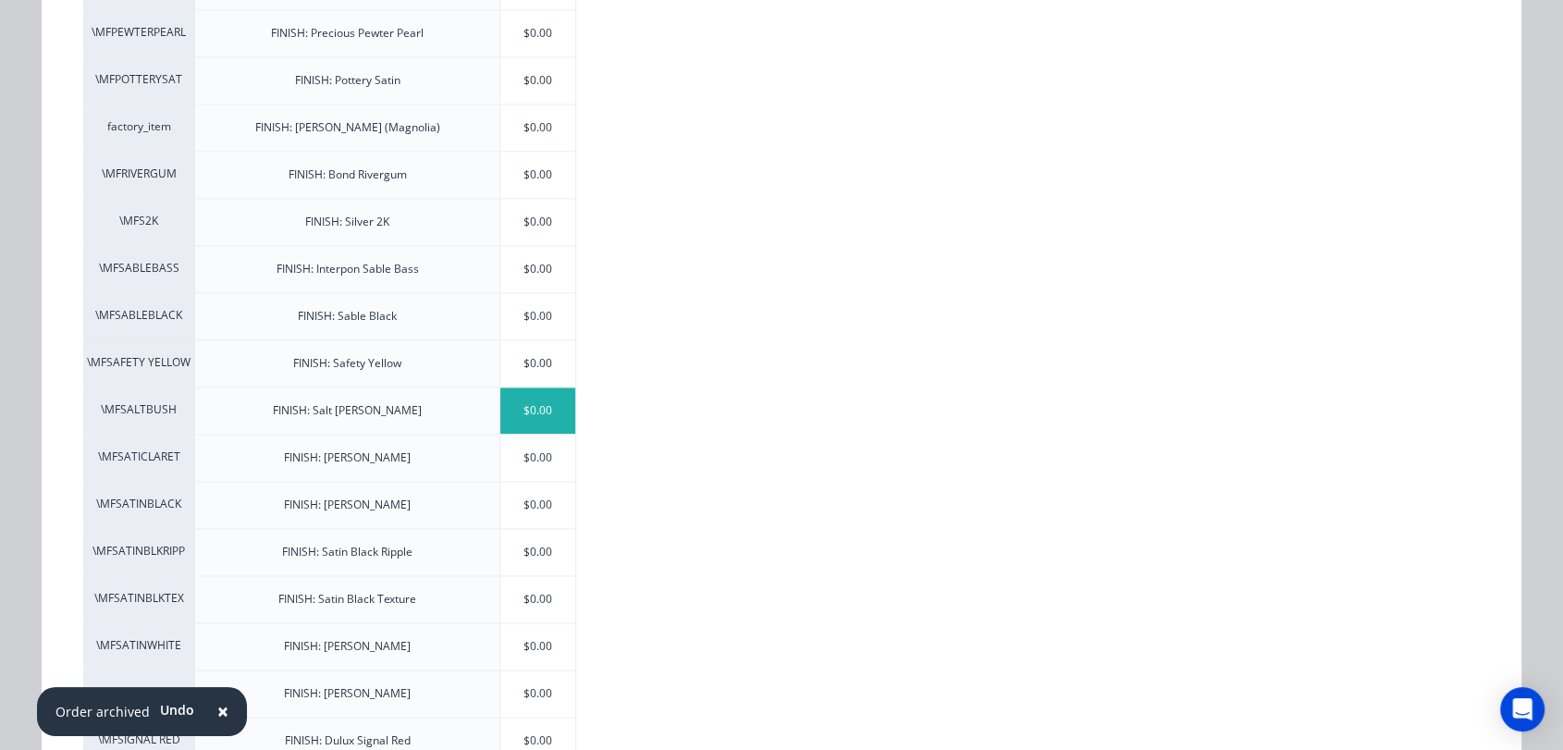
scroll to position [2774, 0]
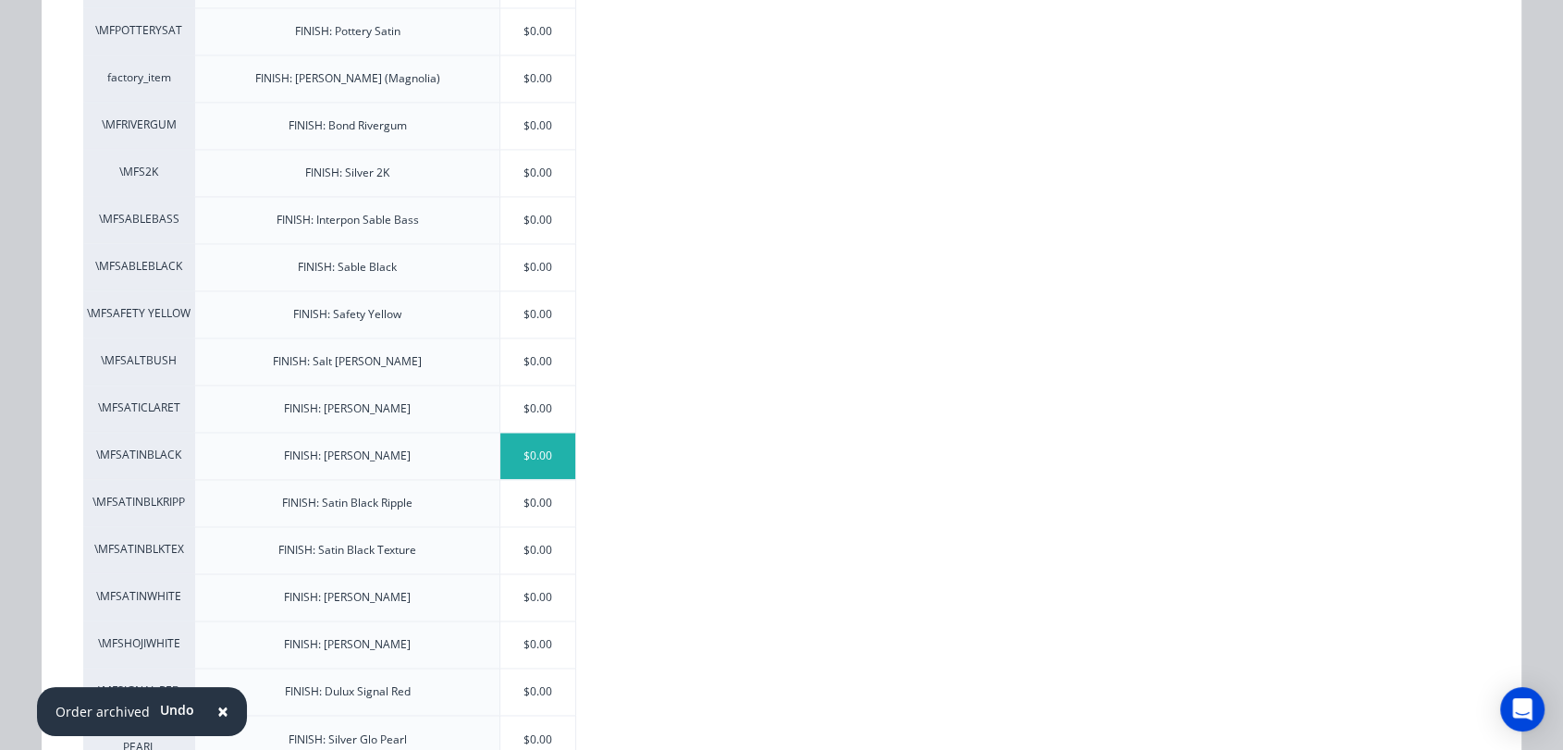
click at [532, 442] on div "$0.00" at bounding box center [537, 456] width 75 height 46
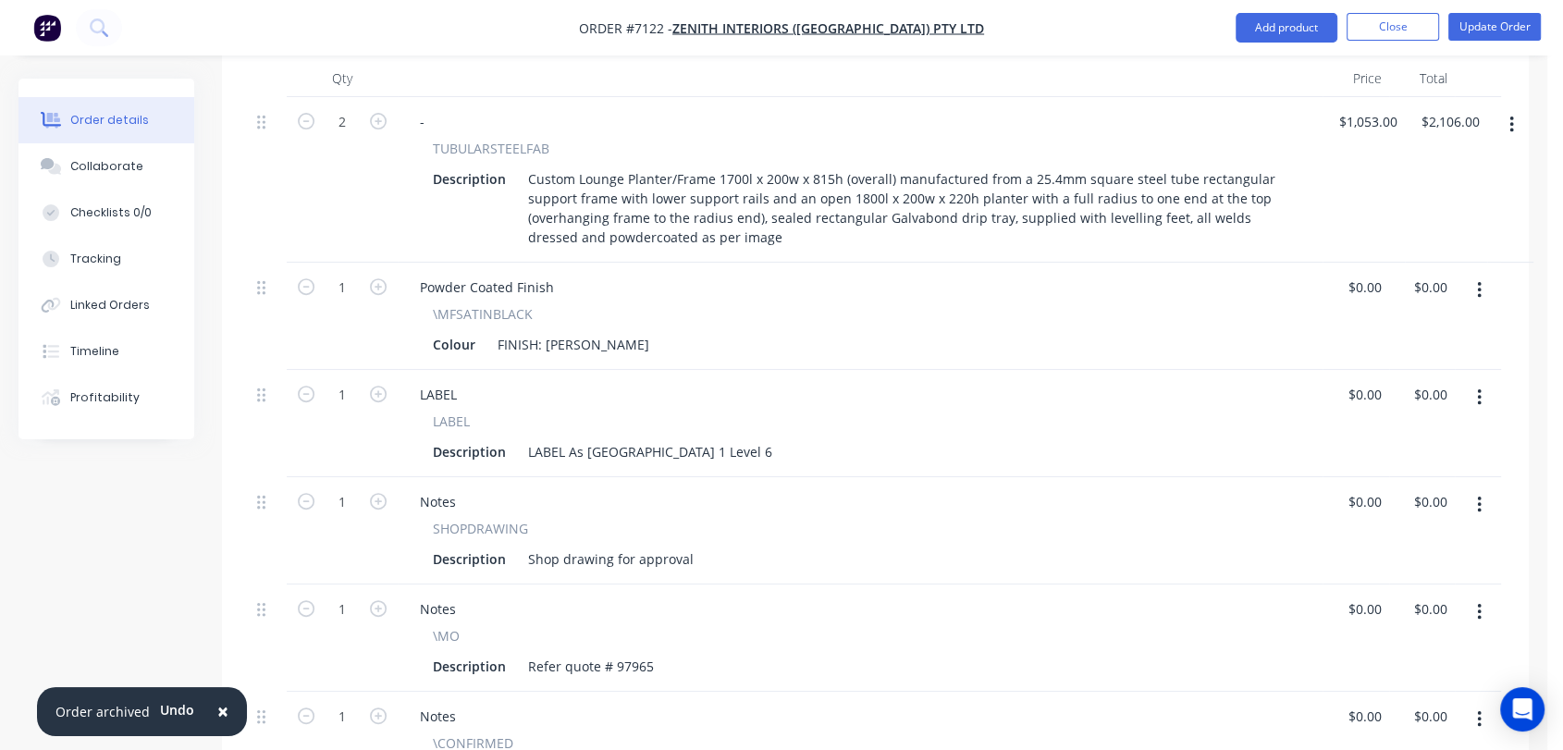
scroll to position [616, 0]
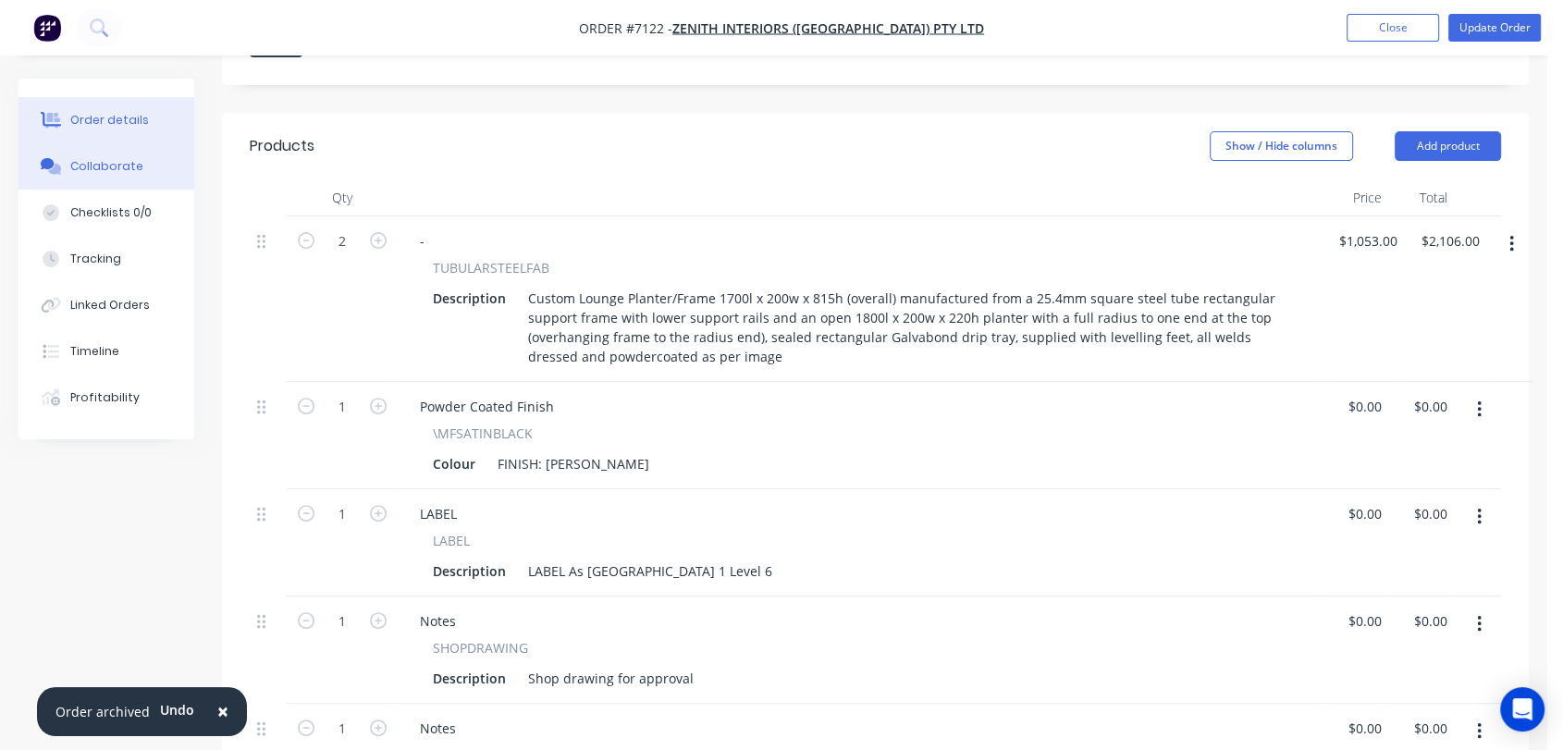
click at [124, 168] on div "Collaborate" at bounding box center [106, 166] width 73 height 17
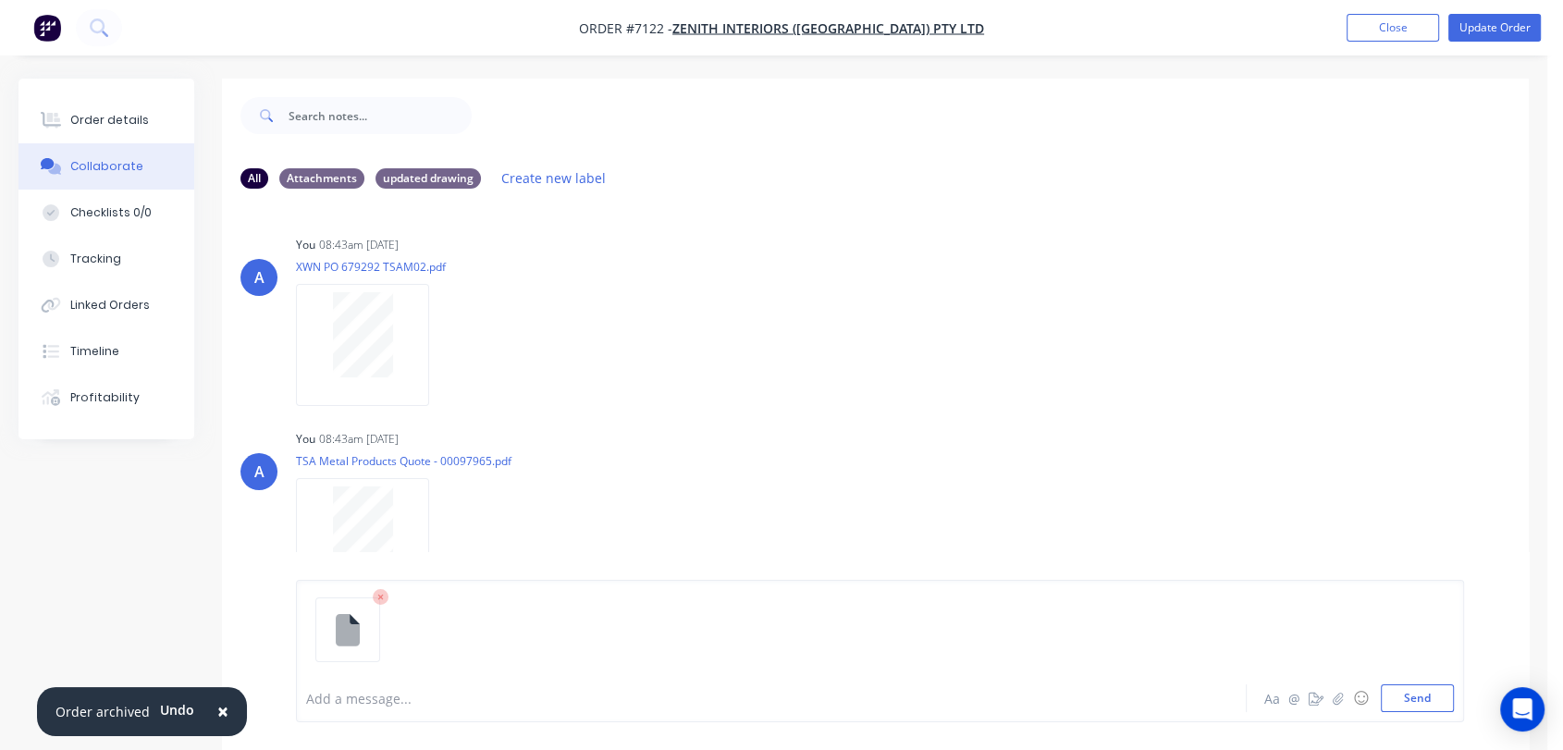
click at [375, 691] on div at bounding box center [737, 698] width 860 height 19
click at [1420, 694] on button "Send" at bounding box center [1417, 698] width 73 height 28
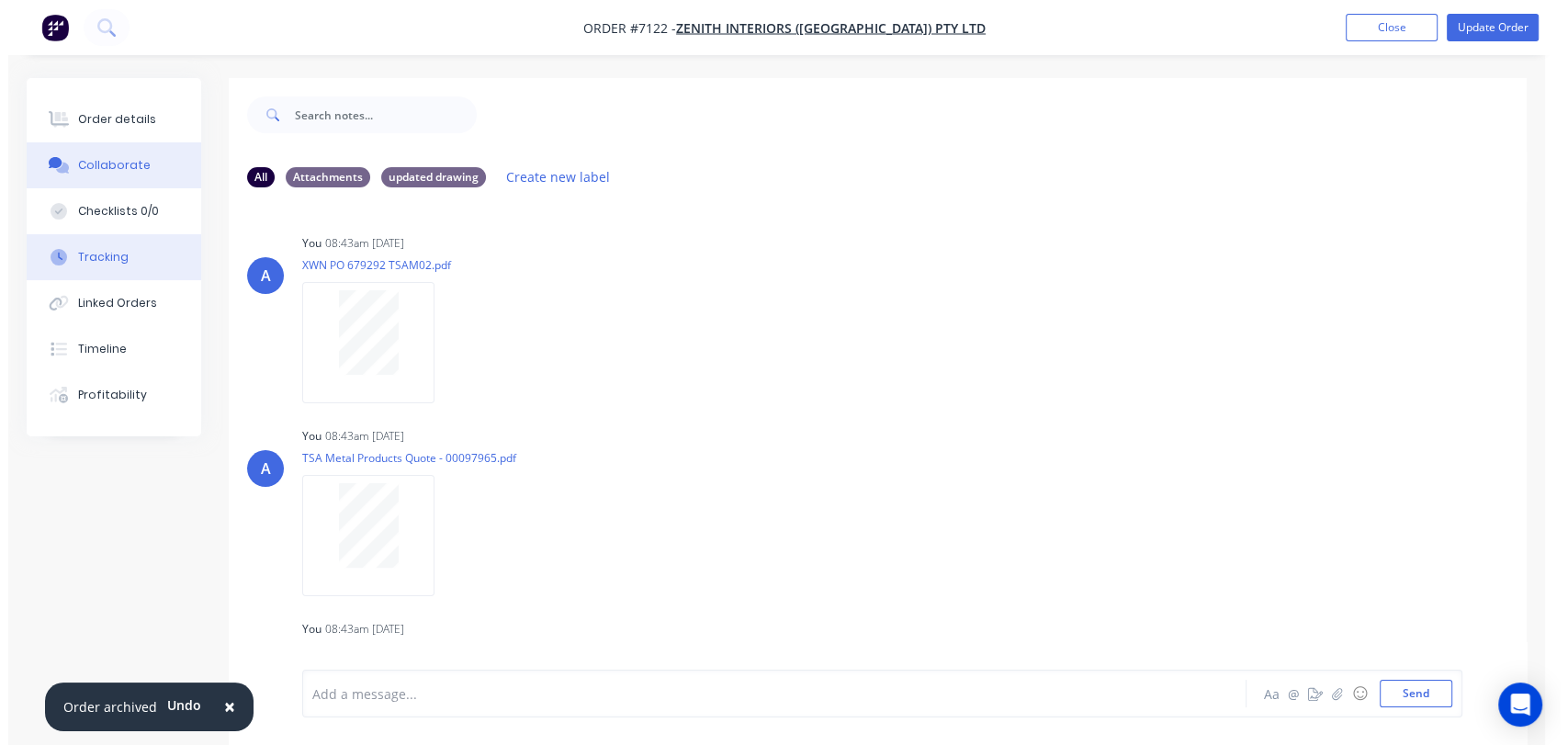
scroll to position [15, 0]
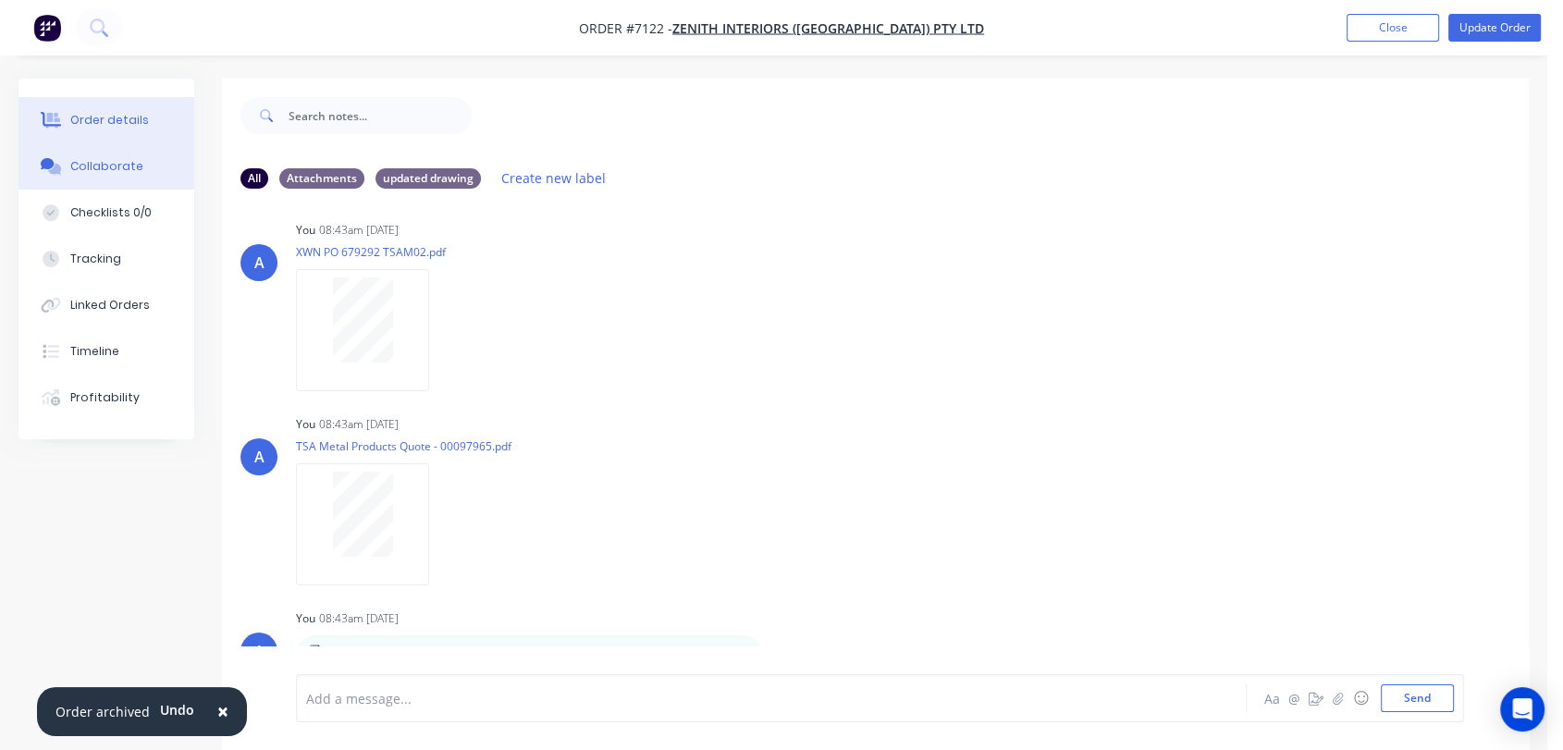
click at [133, 106] on button "Order details" at bounding box center [106, 120] width 176 height 46
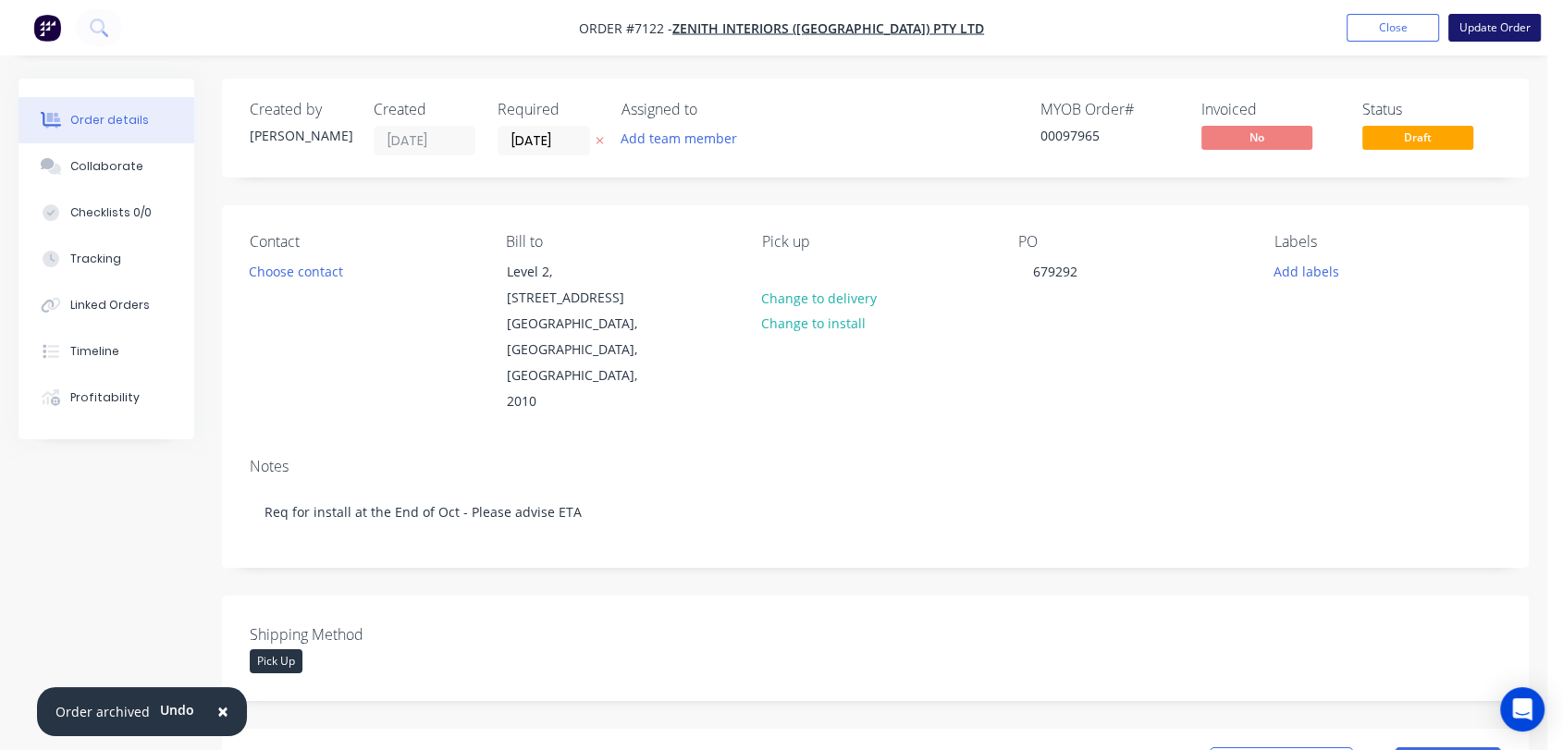
click at [1506, 24] on button "Update Order" at bounding box center [1494, 28] width 92 height 28
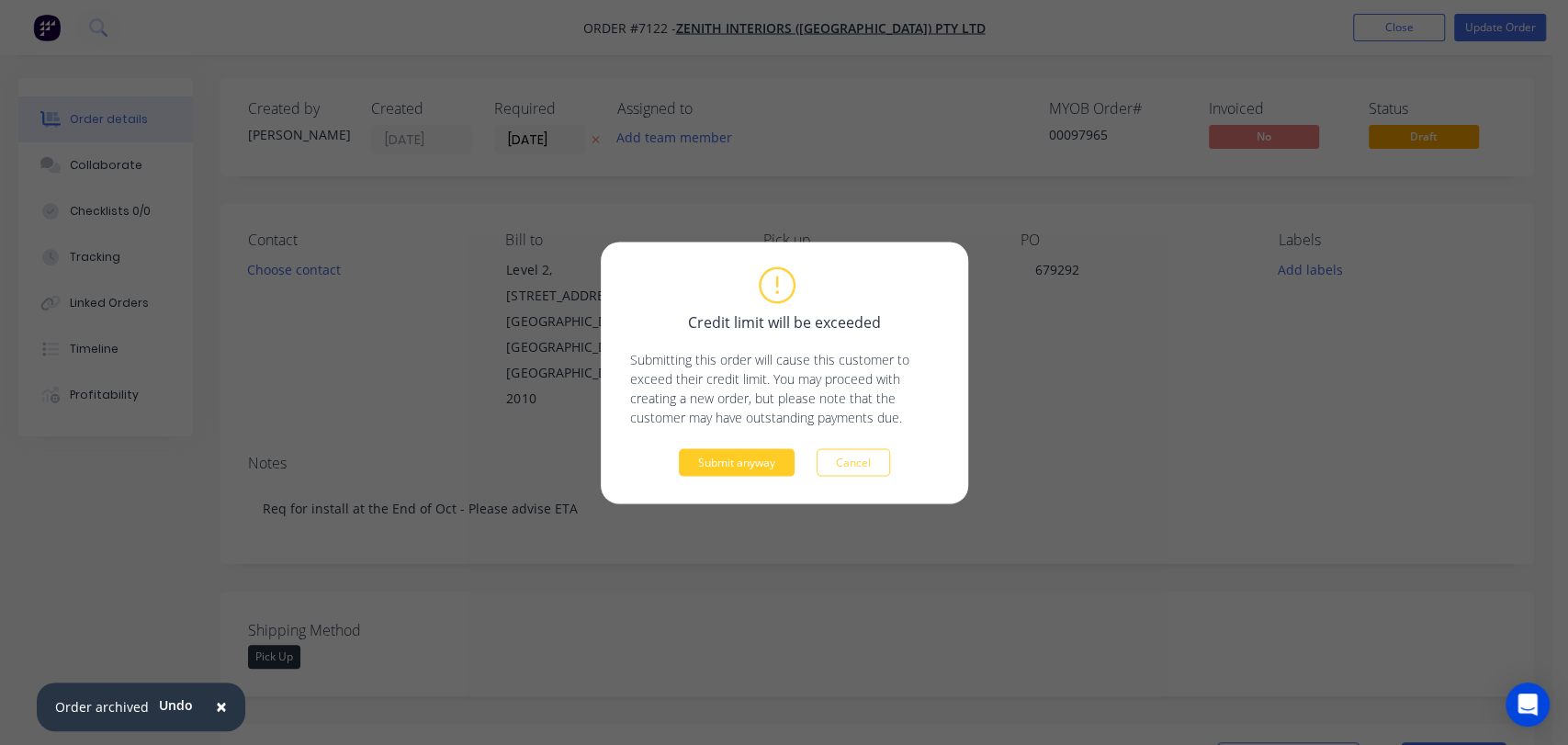
click at [717, 458] on button "Submit anyway" at bounding box center [736, 462] width 116 height 28
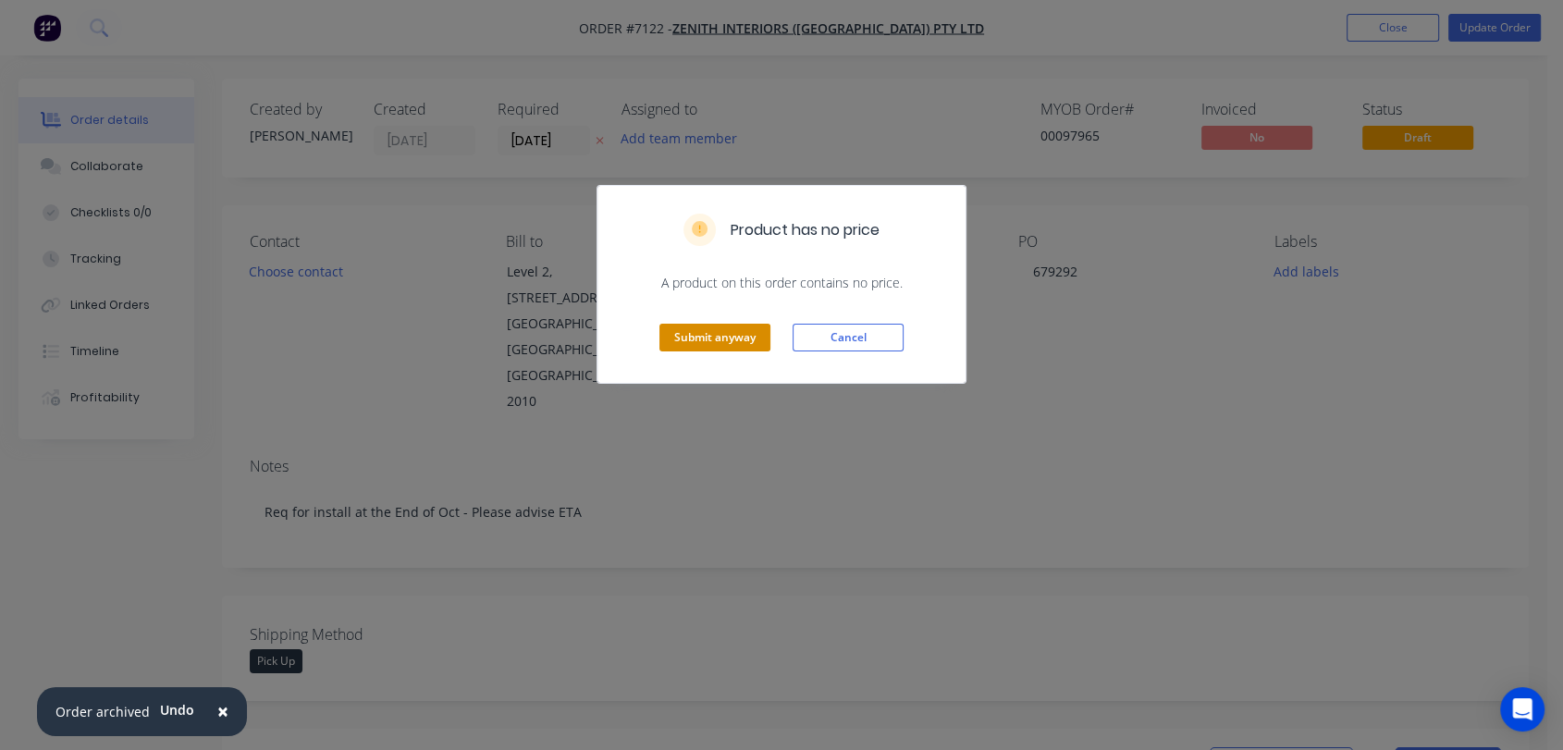
click at [725, 332] on button "Submit anyway" at bounding box center [714, 338] width 111 height 28
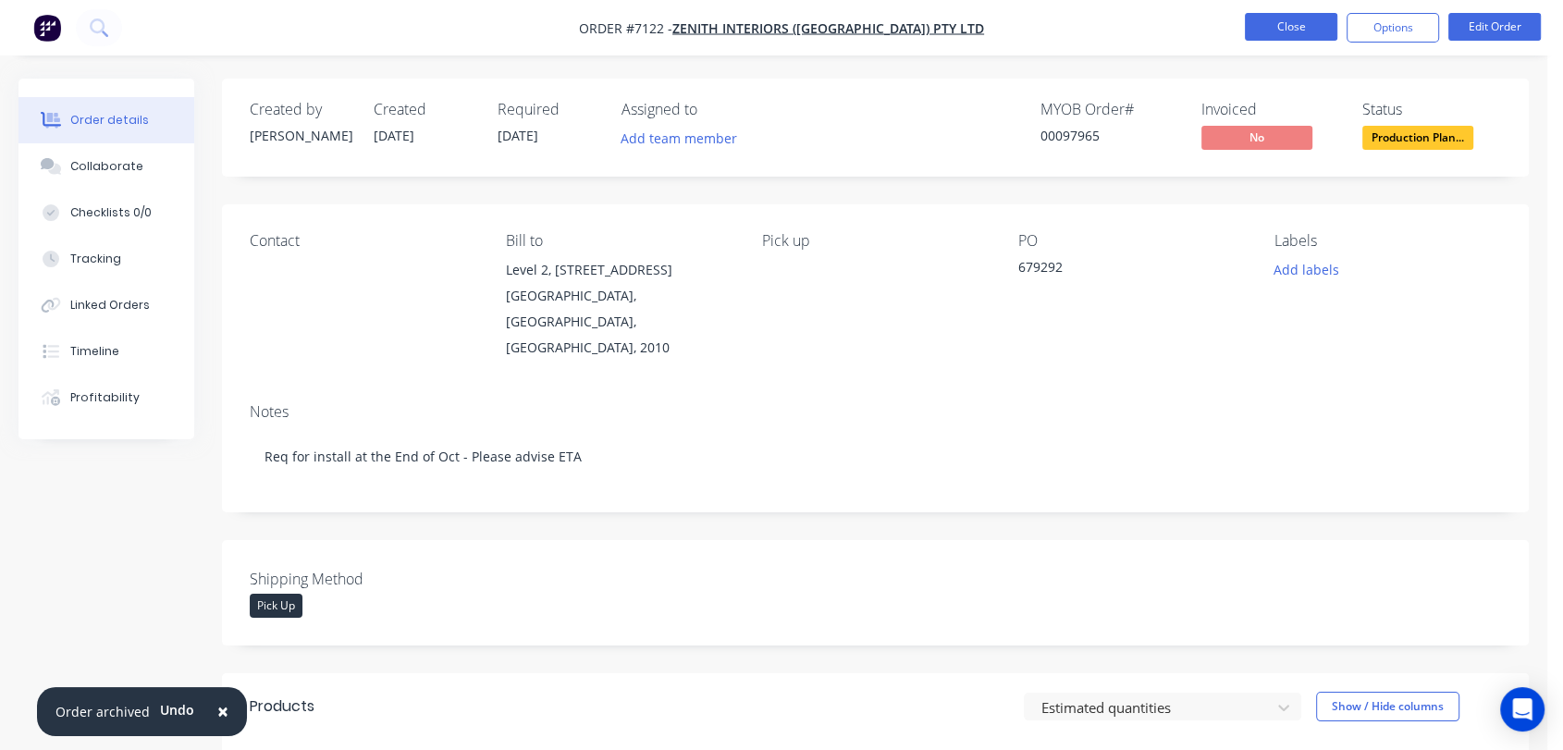
click at [1316, 17] on button "Close" at bounding box center [1291, 27] width 92 height 28
